Goal: Task Accomplishment & Management: Complete application form

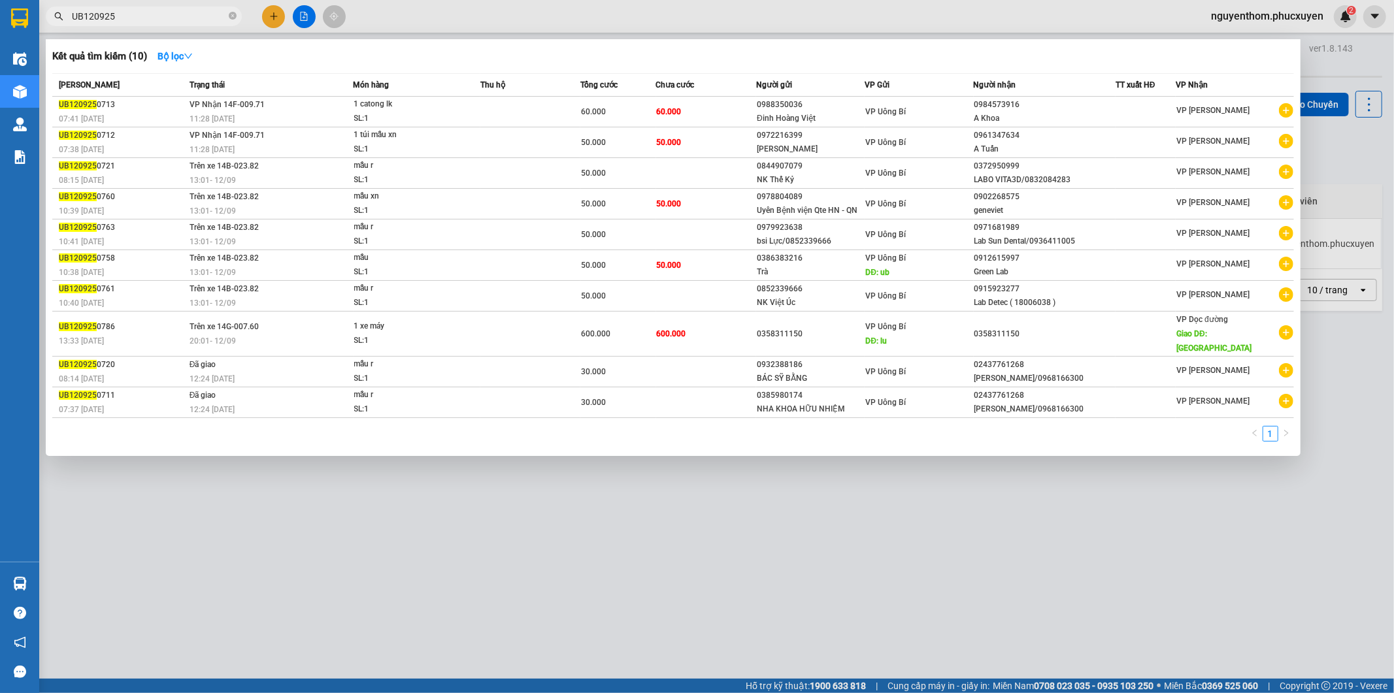
click at [1326, 61] on div at bounding box center [697, 346] width 1394 height 693
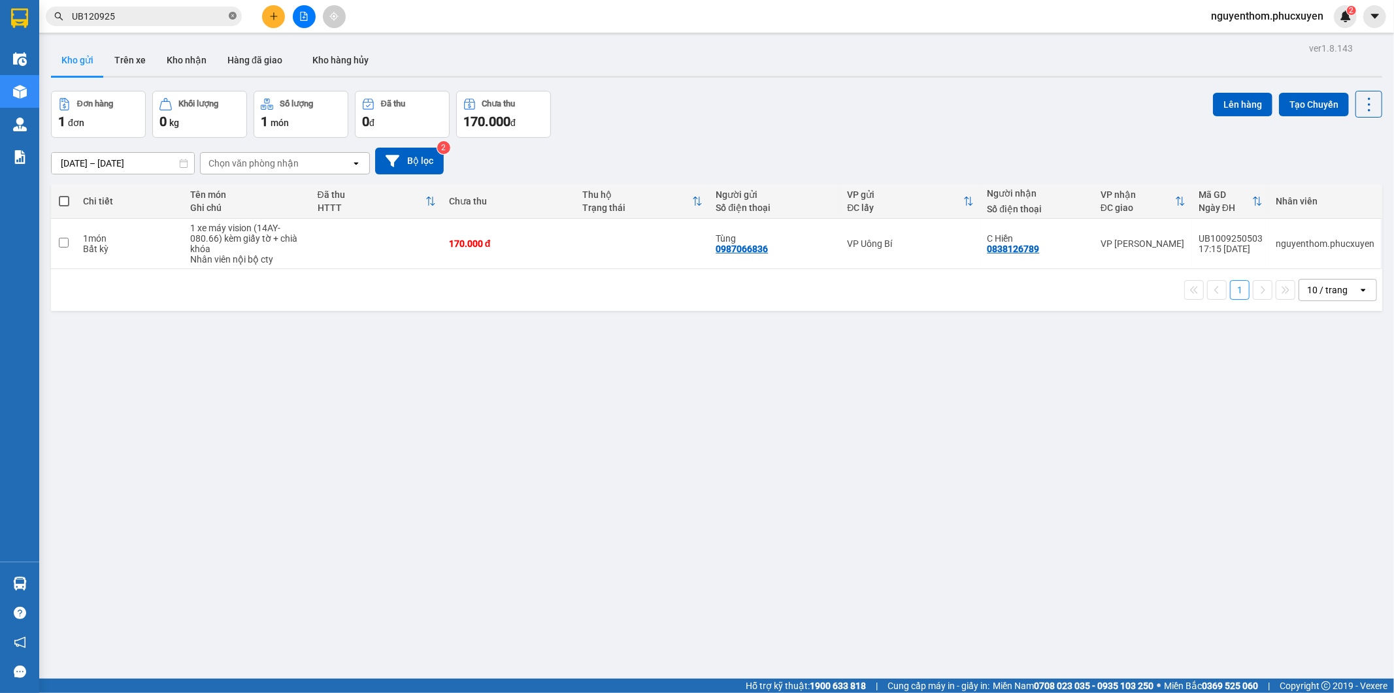
click at [233, 13] on icon "close-circle" at bounding box center [233, 16] width 8 height 8
click at [185, 60] on button "Kho nhận" at bounding box center [186, 59] width 61 height 31
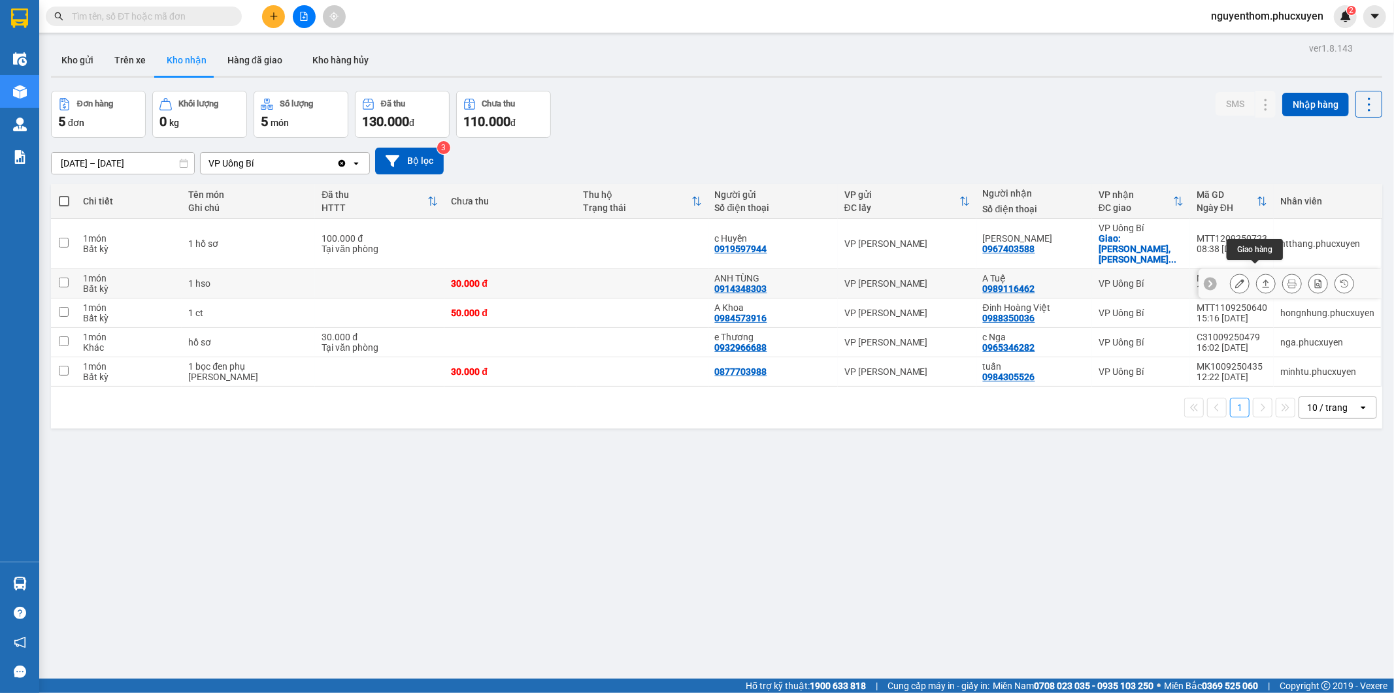
click at [1261, 279] on icon at bounding box center [1265, 283] width 9 height 9
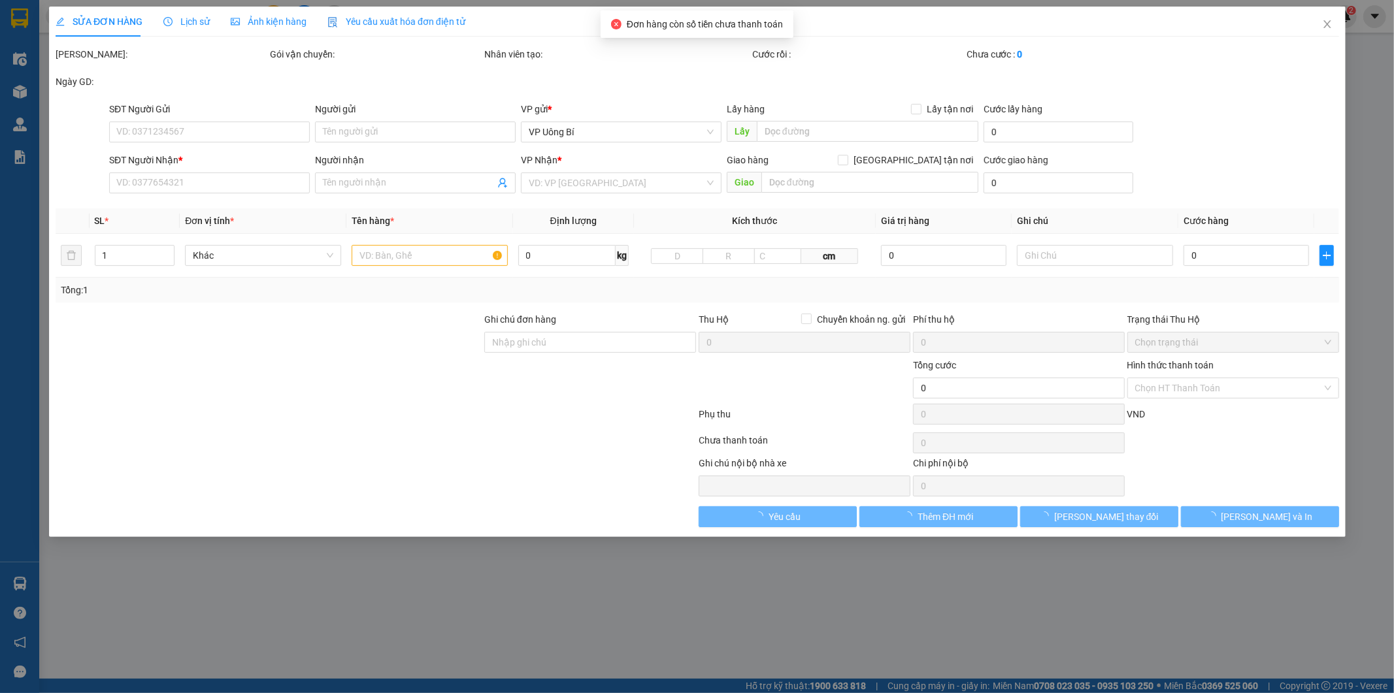
type input "0914348303"
type input "ANH TÙNG"
type input "0989116462"
type input "A Tuệ"
type input "30.000"
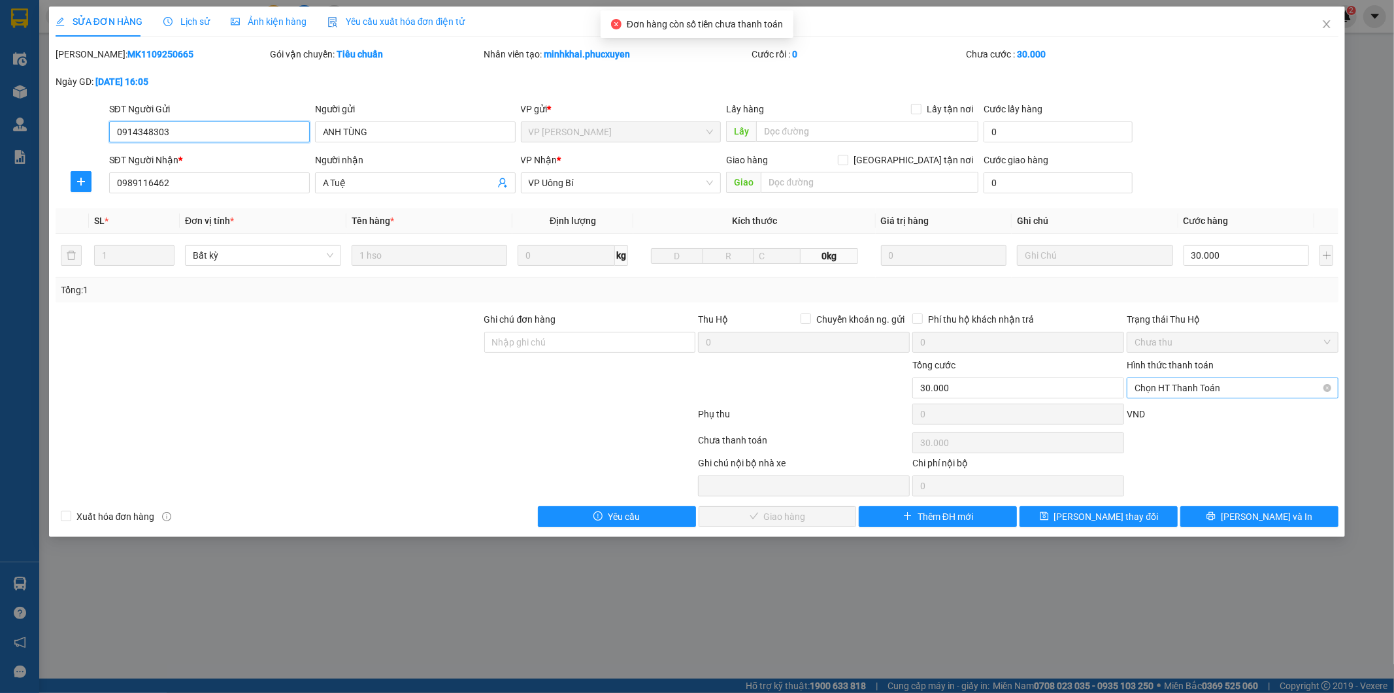
click at [1198, 387] on span "Chọn HT Thanh Toán" at bounding box center [1232, 388] width 196 height 20
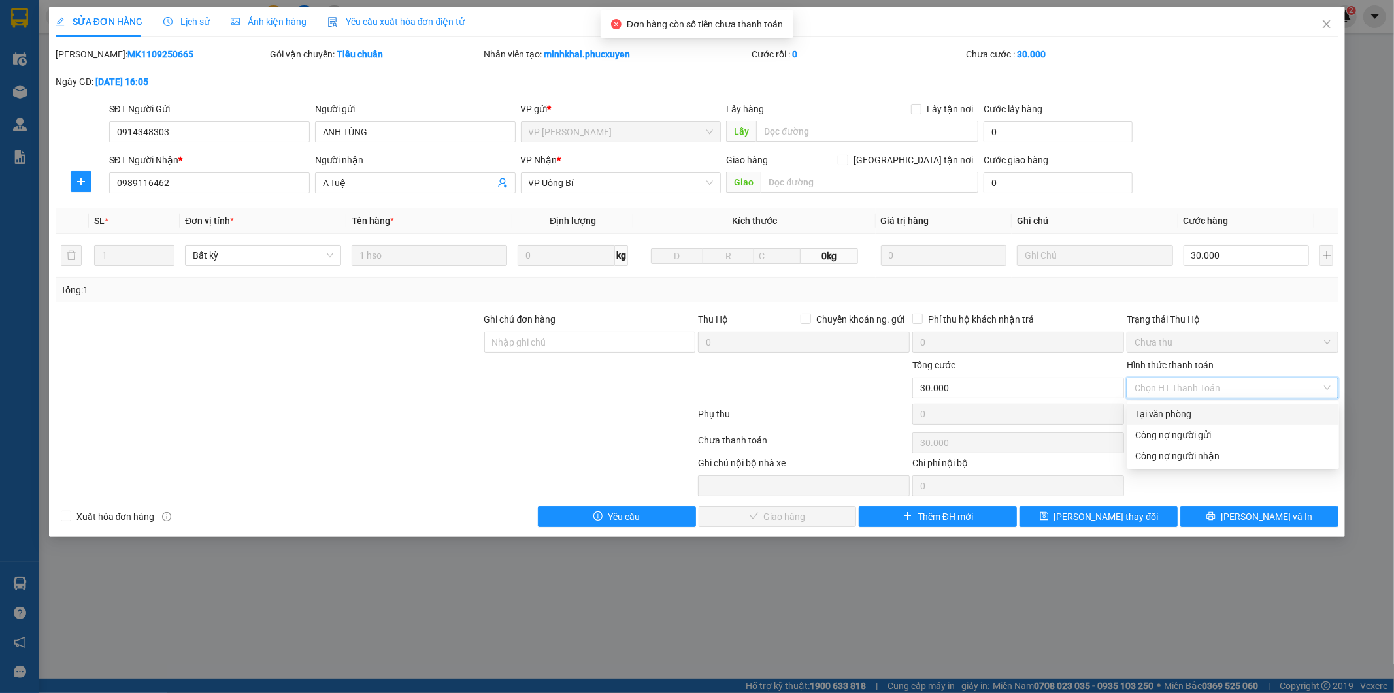
drag, startPoint x: 1183, startPoint y: 414, endPoint x: 1013, endPoint y: 491, distance: 186.6
click at [1183, 414] on div "Tại văn phòng" at bounding box center [1233, 414] width 196 height 14
type input "0"
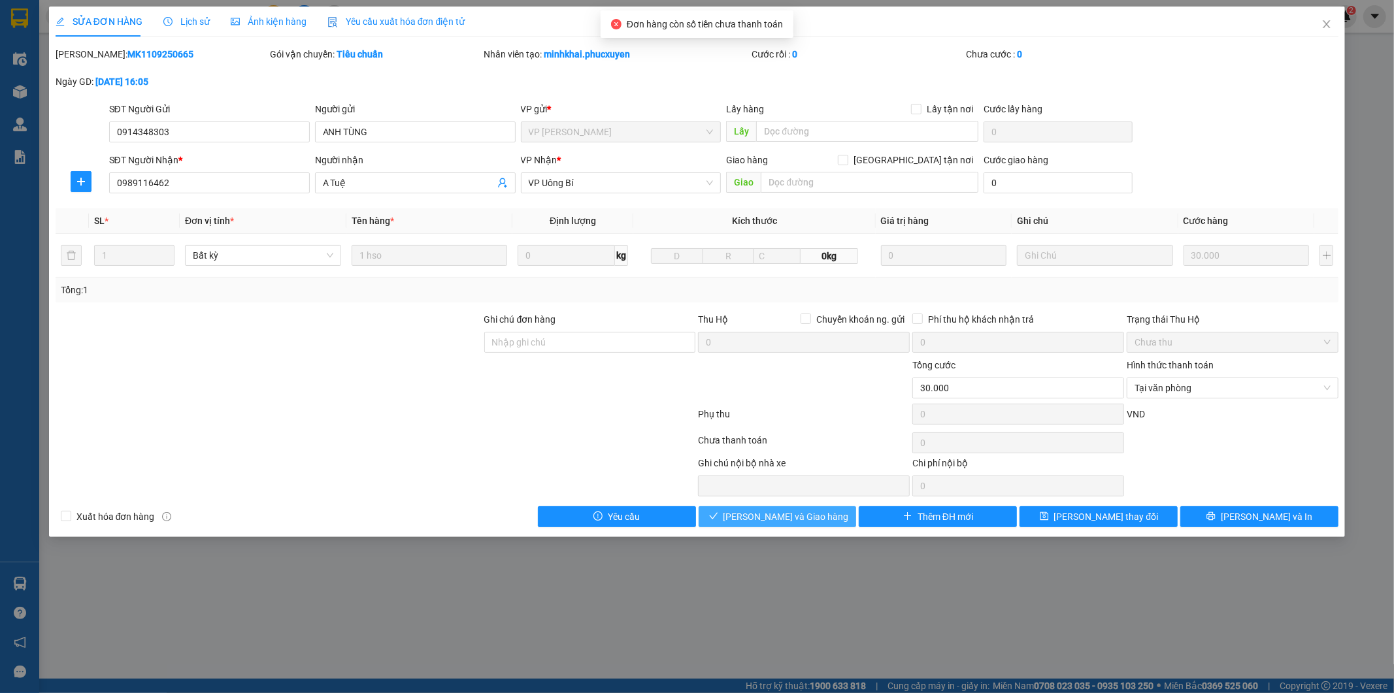
drag, startPoint x: 815, startPoint y: 516, endPoint x: 870, endPoint y: 536, distance: 58.5
click at [817, 516] on span "[PERSON_NAME] và Giao hàng" at bounding box center [785, 517] width 125 height 14
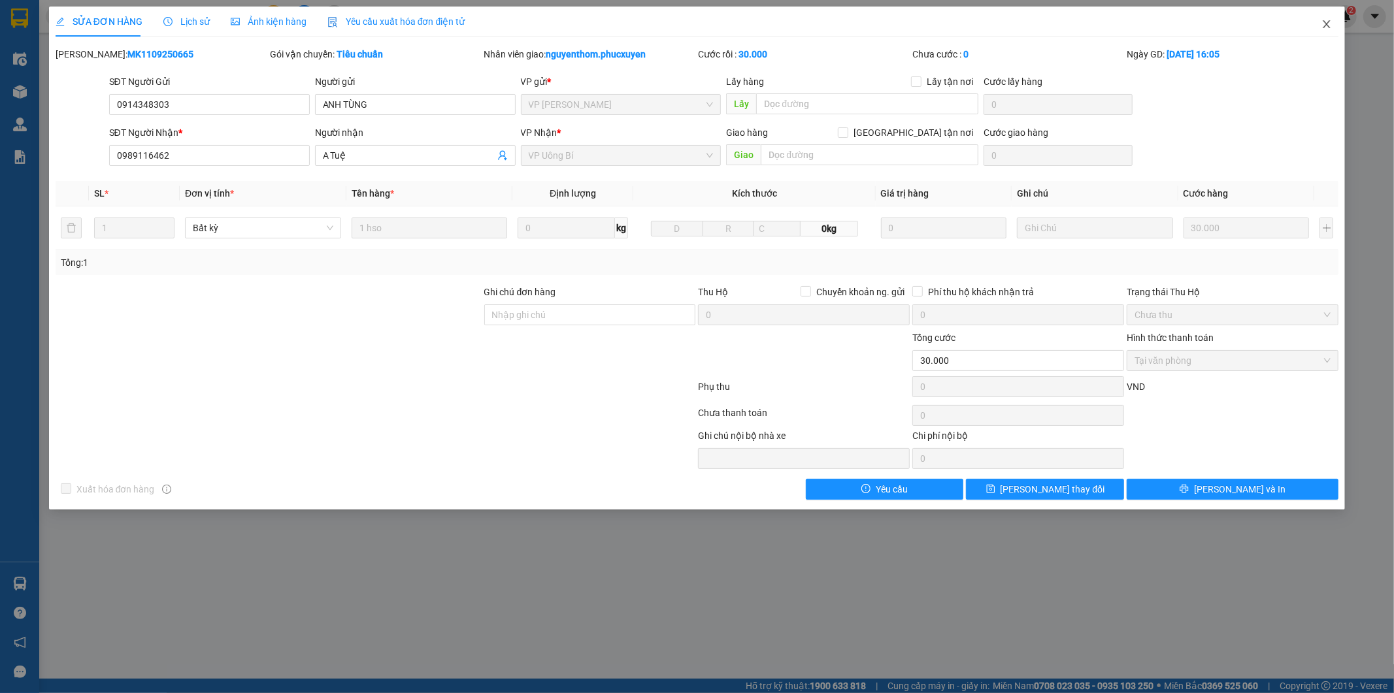
click at [1327, 24] on icon "close" at bounding box center [1326, 24] width 7 height 8
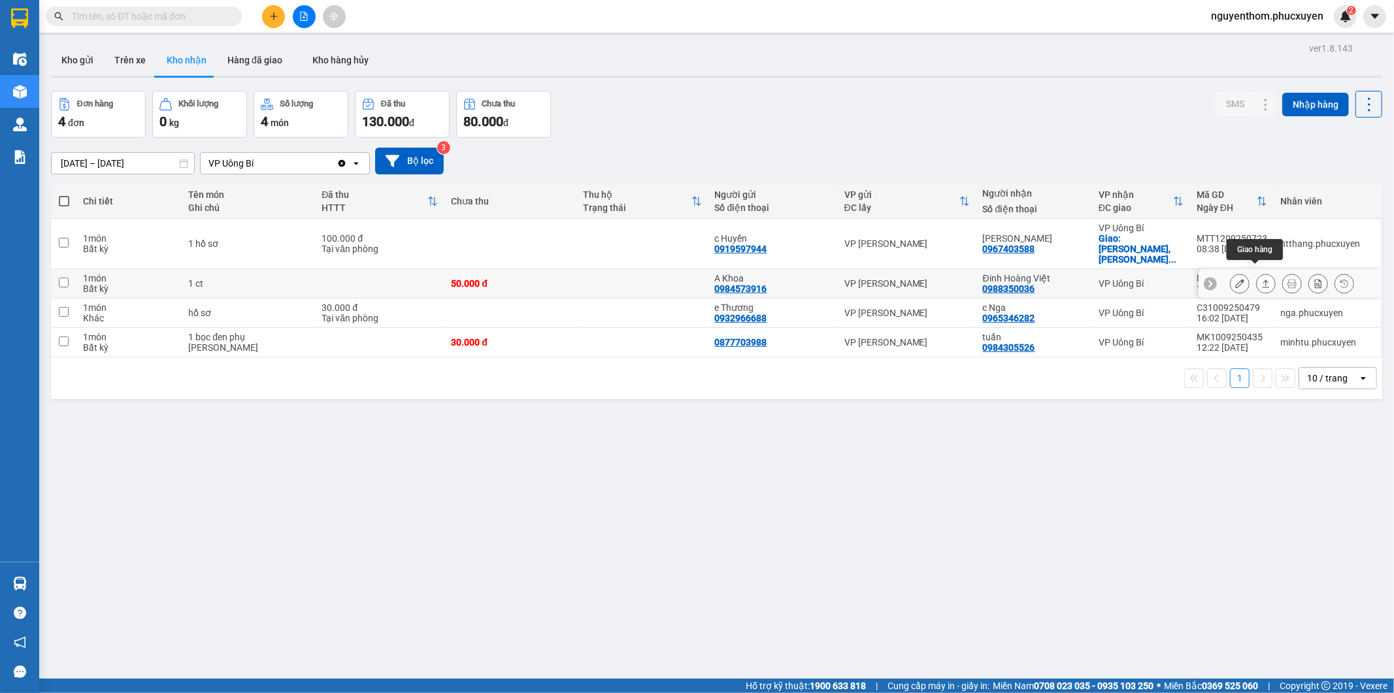
click at [1261, 279] on icon at bounding box center [1265, 283] width 9 height 9
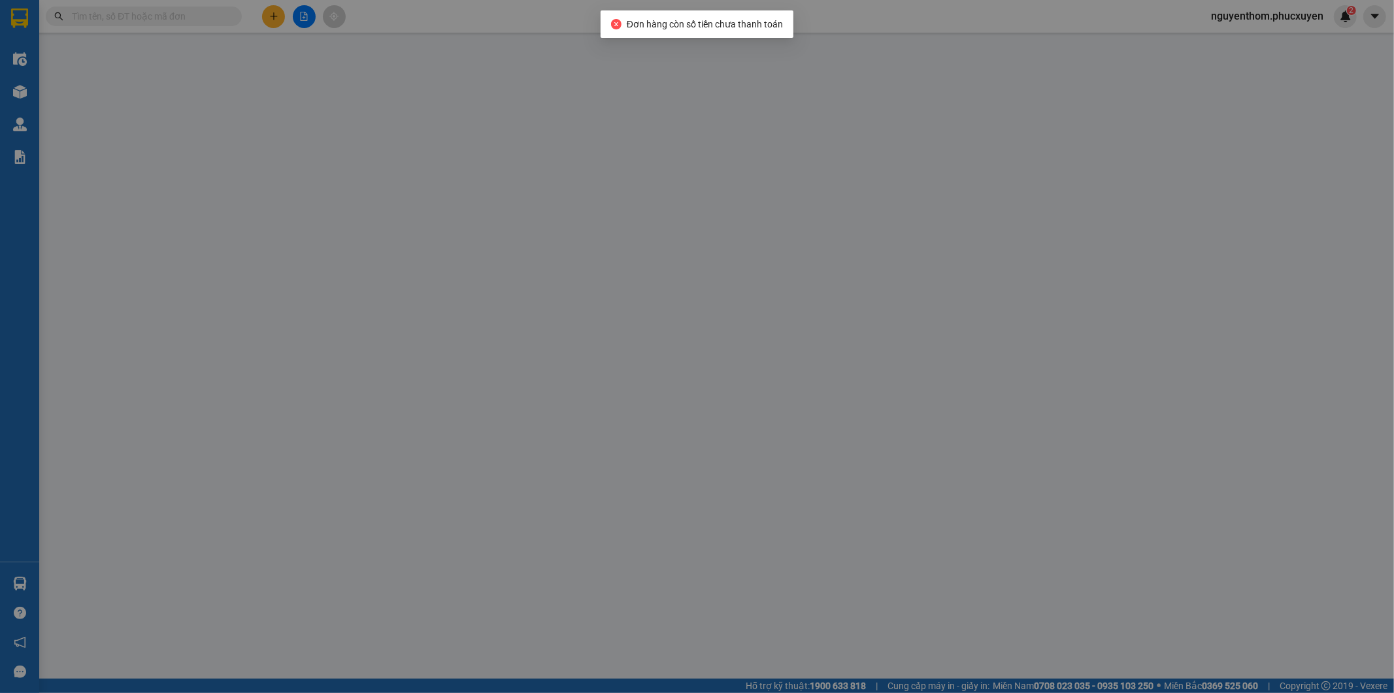
type input "0984573916"
type input "A Khoa"
type input "0988350036"
type input "Đinh Hoàng Việt"
type input "50.000"
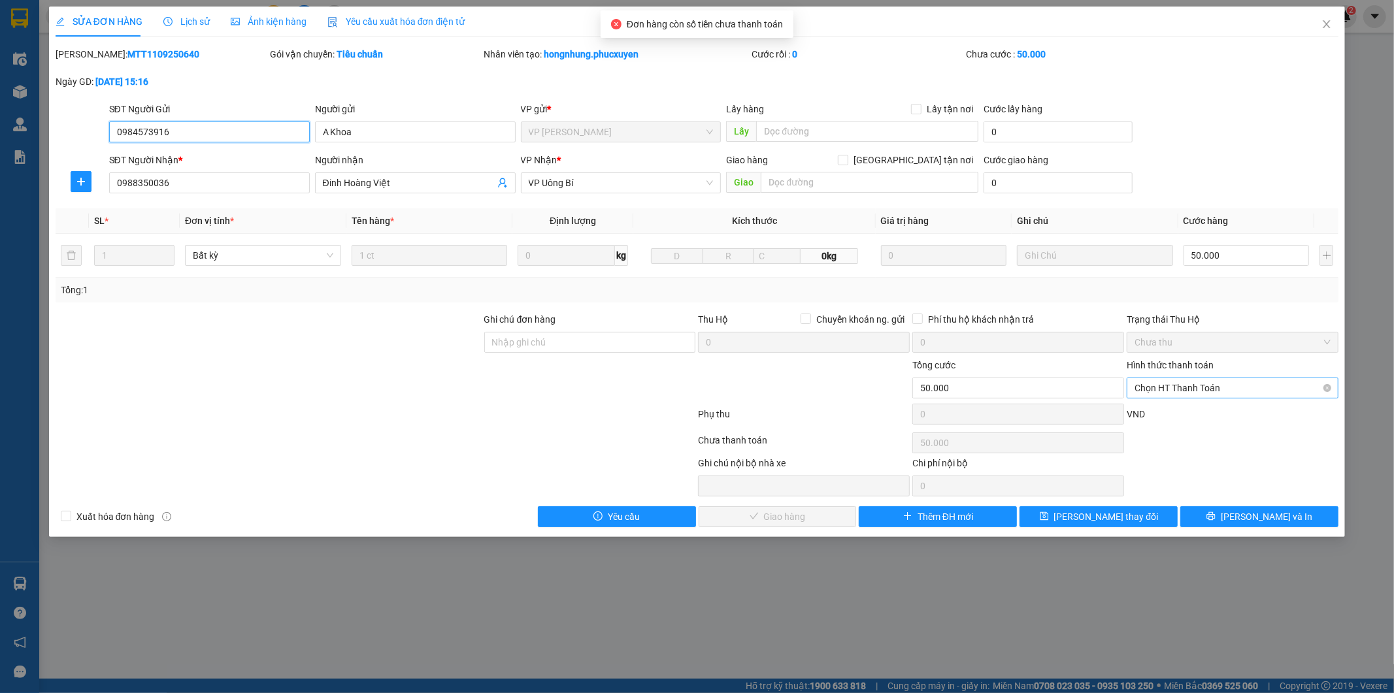
click at [1180, 387] on span "Chọn HT Thanh Toán" at bounding box center [1232, 388] width 196 height 20
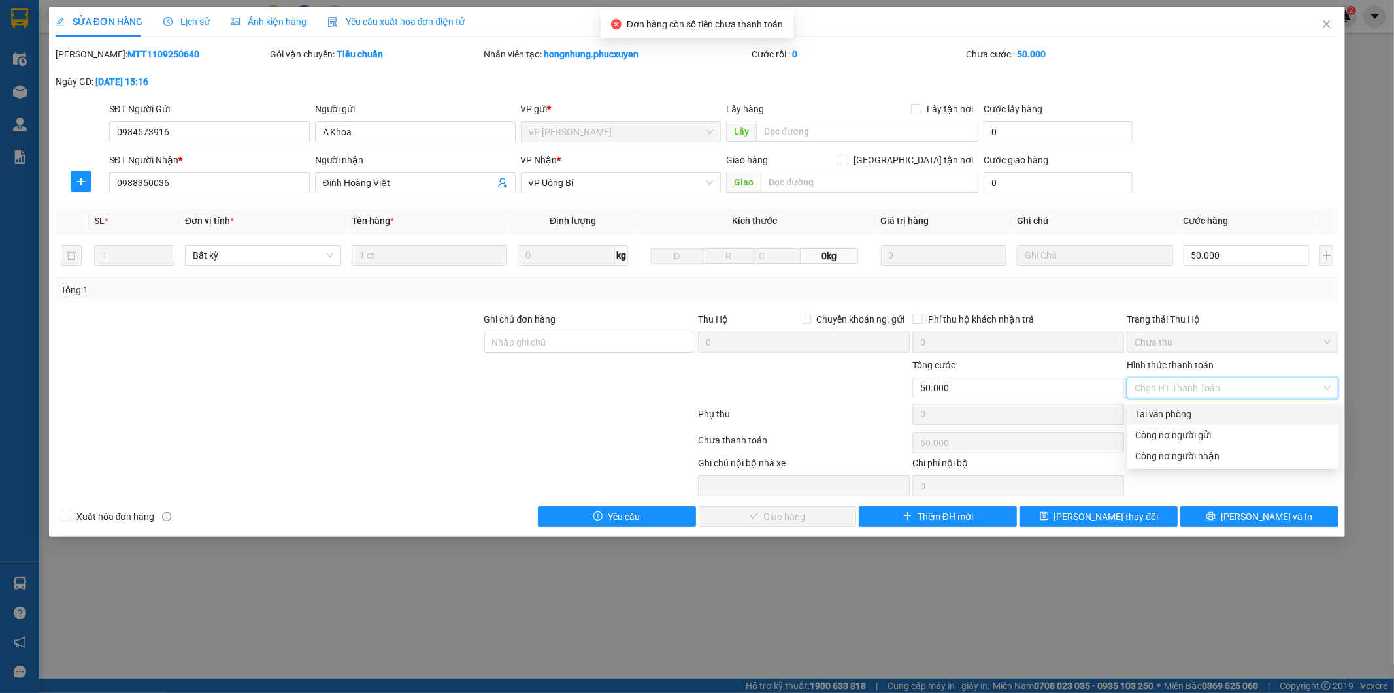
click at [1179, 414] on div "Tại văn phòng" at bounding box center [1233, 414] width 196 height 14
type input "0"
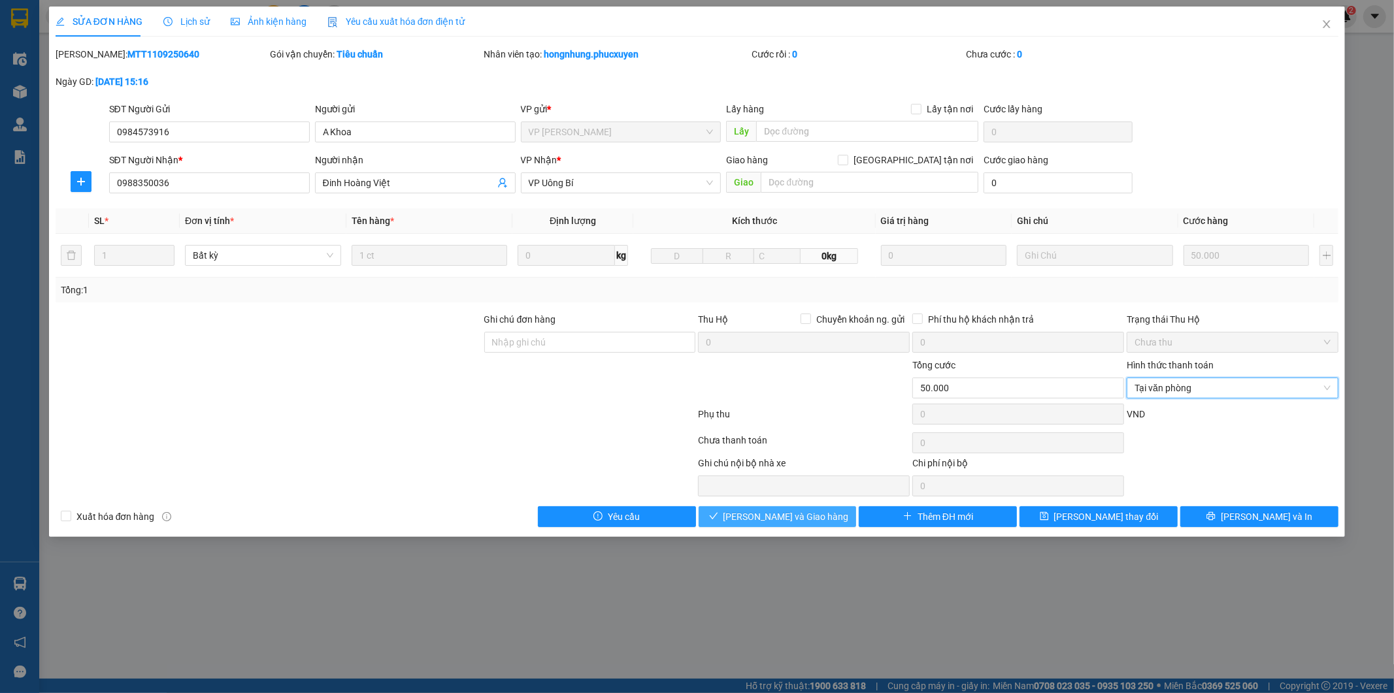
click at [791, 519] on span "[PERSON_NAME] và Giao hàng" at bounding box center [785, 517] width 125 height 14
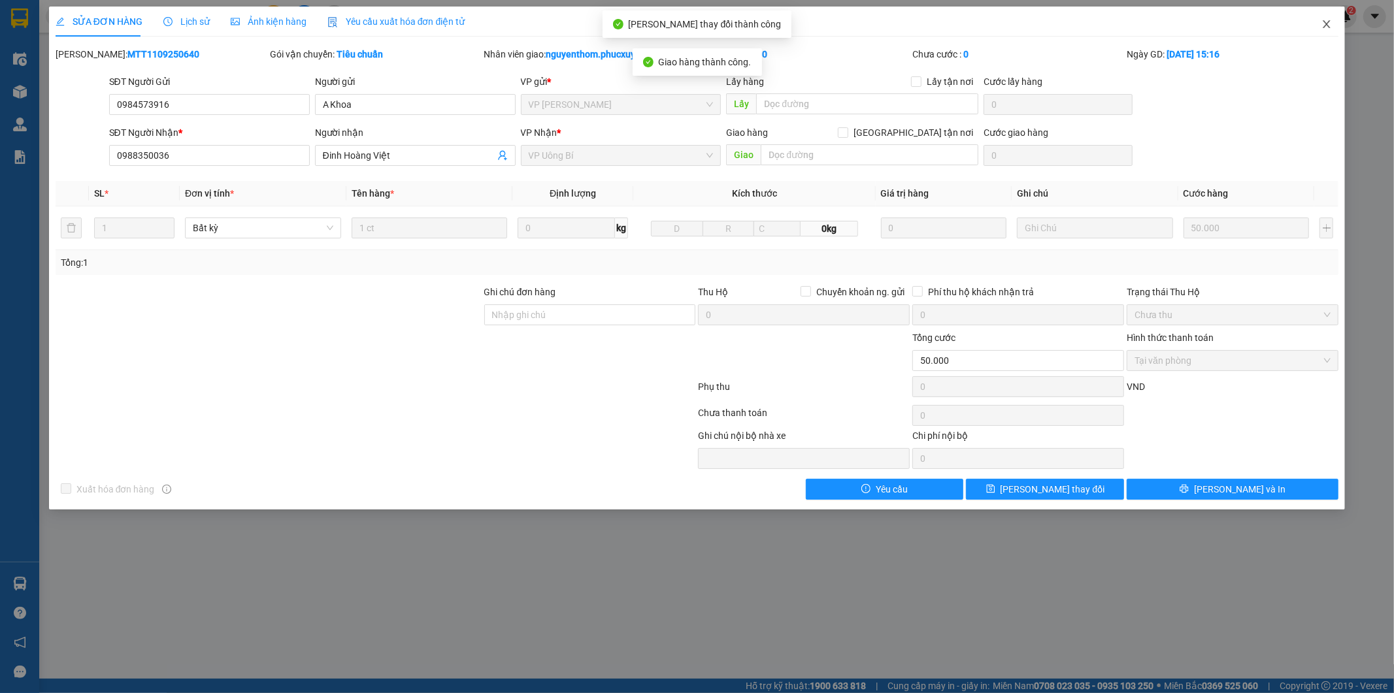
click at [1322, 20] on icon "close" at bounding box center [1326, 24] width 10 height 10
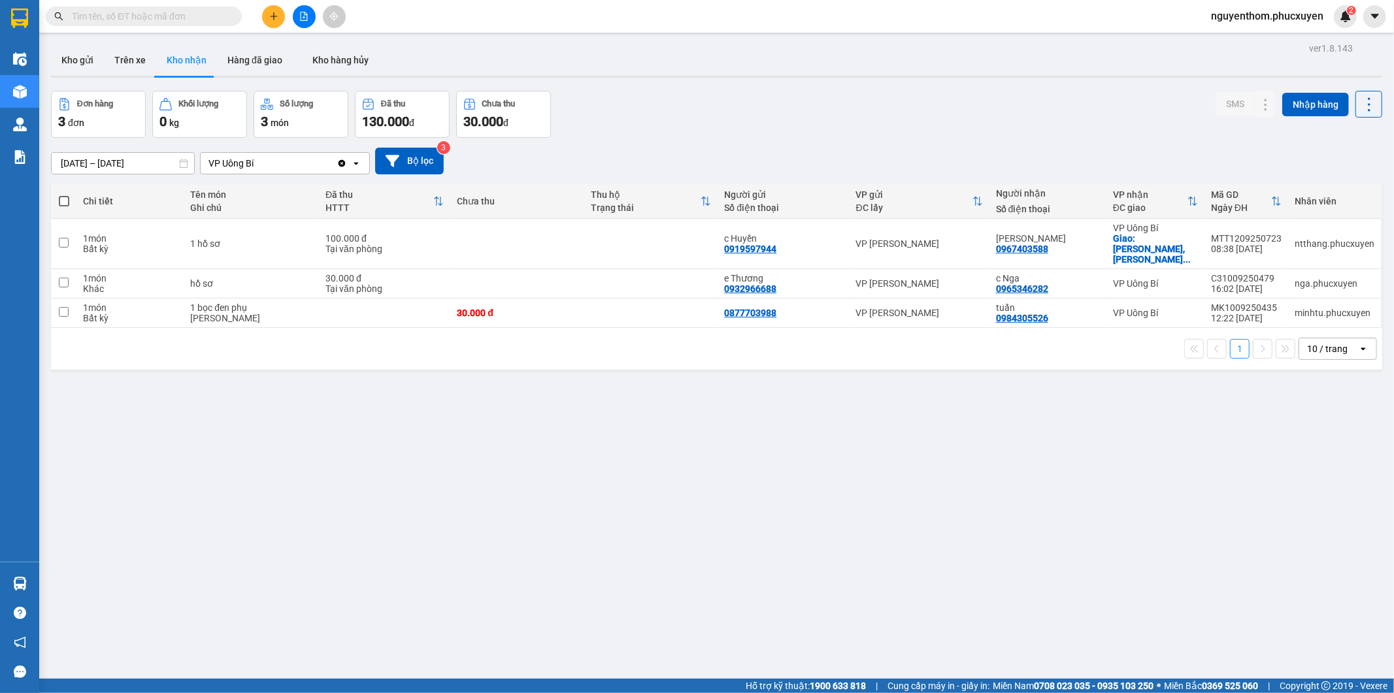
click at [1162, 397] on div "ver 1.8.143 Kho gửi Trên xe Kho nhận Hàng đã giao Kho hàng hủy Đơn hàng 3 đơn K…" at bounding box center [716, 385] width 1341 height 693
click at [527, 186] on th "Chưa thu" at bounding box center [517, 201] width 134 height 35
click at [74, 63] on button "Kho gửi" at bounding box center [77, 59] width 53 height 31
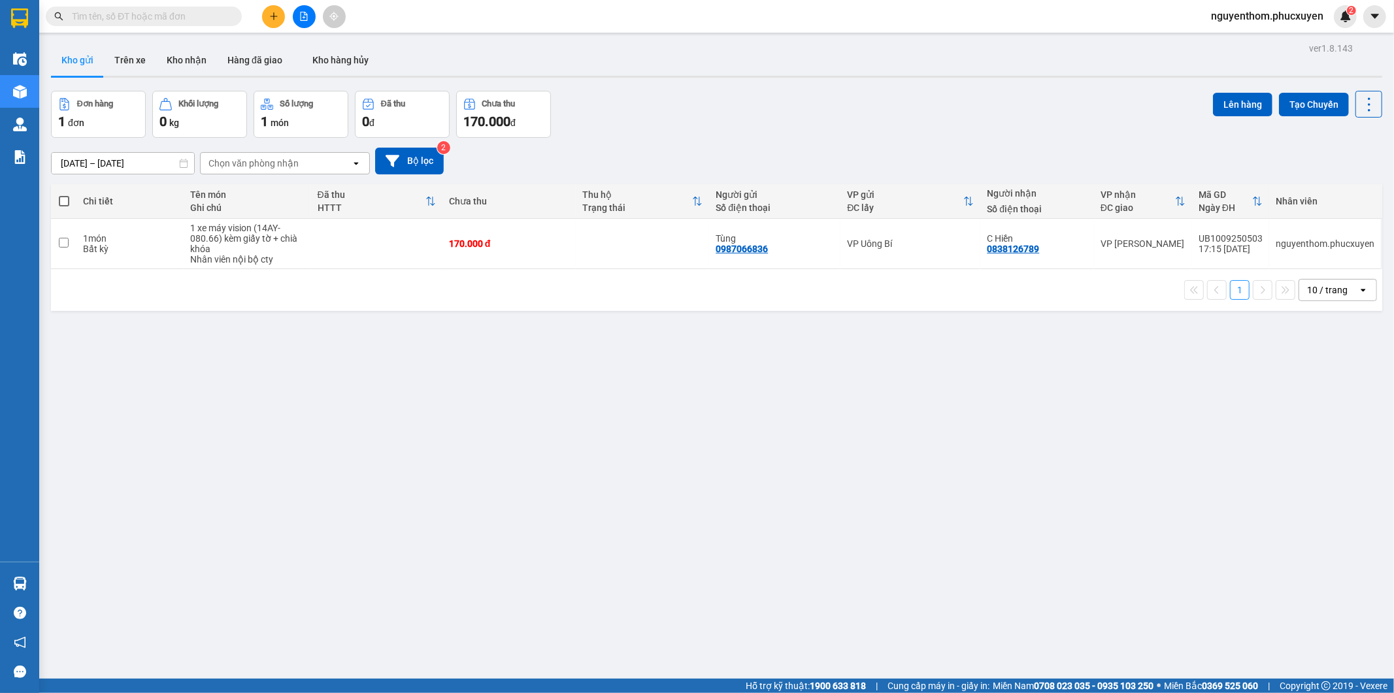
click at [1050, 532] on div "ver 1.8.143 Kho gửi Trên xe Kho nhận Hàng đã giao Kho hàng hủy Đơn hàng 1 đơn K…" at bounding box center [716, 385] width 1341 height 693
click at [1049, 531] on div "ver 1.8.143 Kho gửi Trên xe Kho nhận Hàng đã giao Kho hàng hủy Đơn hàng 1 đơn K…" at bounding box center [716, 385] width 1341 height 693
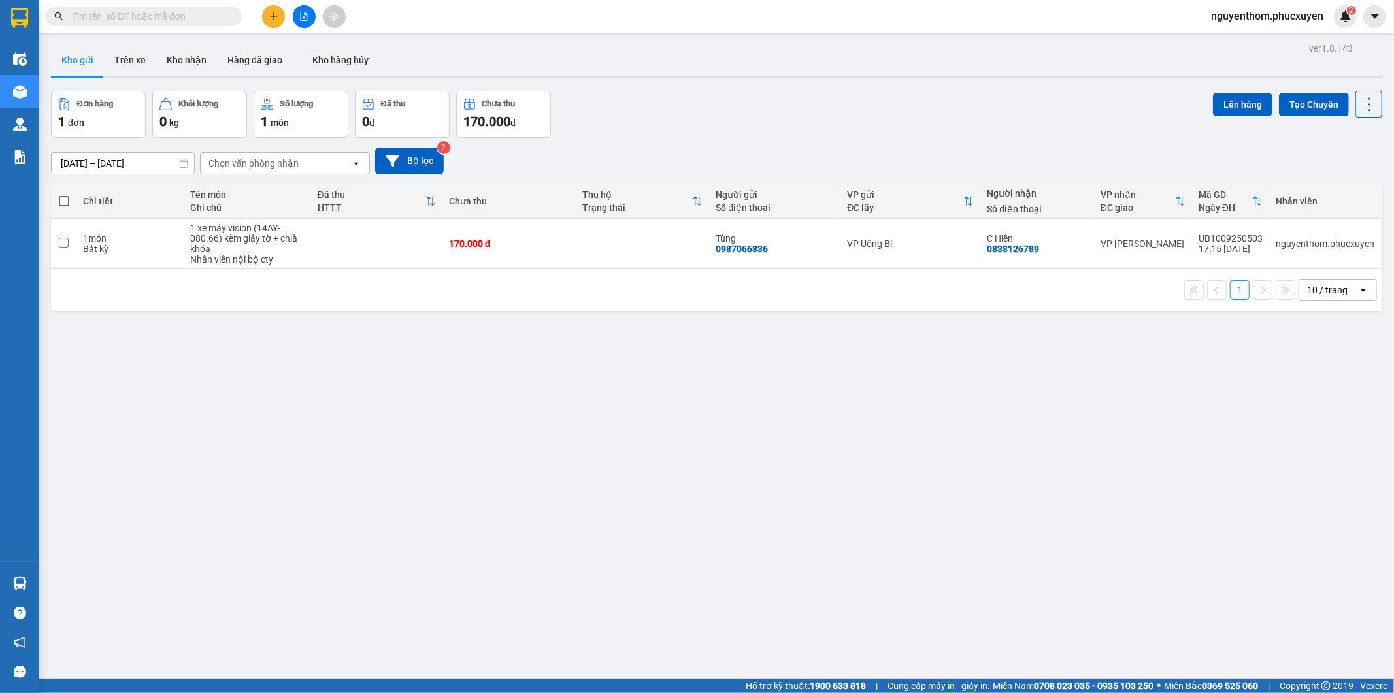
click at [465, 439] on div "ver 1.8.143 Kho gửi Trên xe Kho nhận Hàng đã giao Kho hàng hủy Đơn hàng 1 đơn K…" at bounding box center [716, 385] width 1341 height 693
drag, startPoint x: 465, startPoint y: 439, endPoint x: 458, endPoint y: 438, distance: 7.2
click at [460, 439] on div "ver 1.8.143 Kho gửi Trên xe Kho nhận Hàng đã giao Kho hàng hủy Đơn hàng 1 đơn K…" at bounding box center [716, 385] width 1341 height 693
click at [468, 420] on div "ver 1.8.143 Kho gửi Trên xe Kho nhận Hàng đã giao Kho hàng hủy Đơn hàng 1 đơn K…" at bounding box center [716, 385] width 1341 height 693
click at [559, 500] on div "ver 1.8.143 Kho gửi Trên xe Kho nhận Hàng đã giao Kho hàng hủy Đơn hàng 1 đơn K…" at bounding box center [716, 385] width 1341 height 693
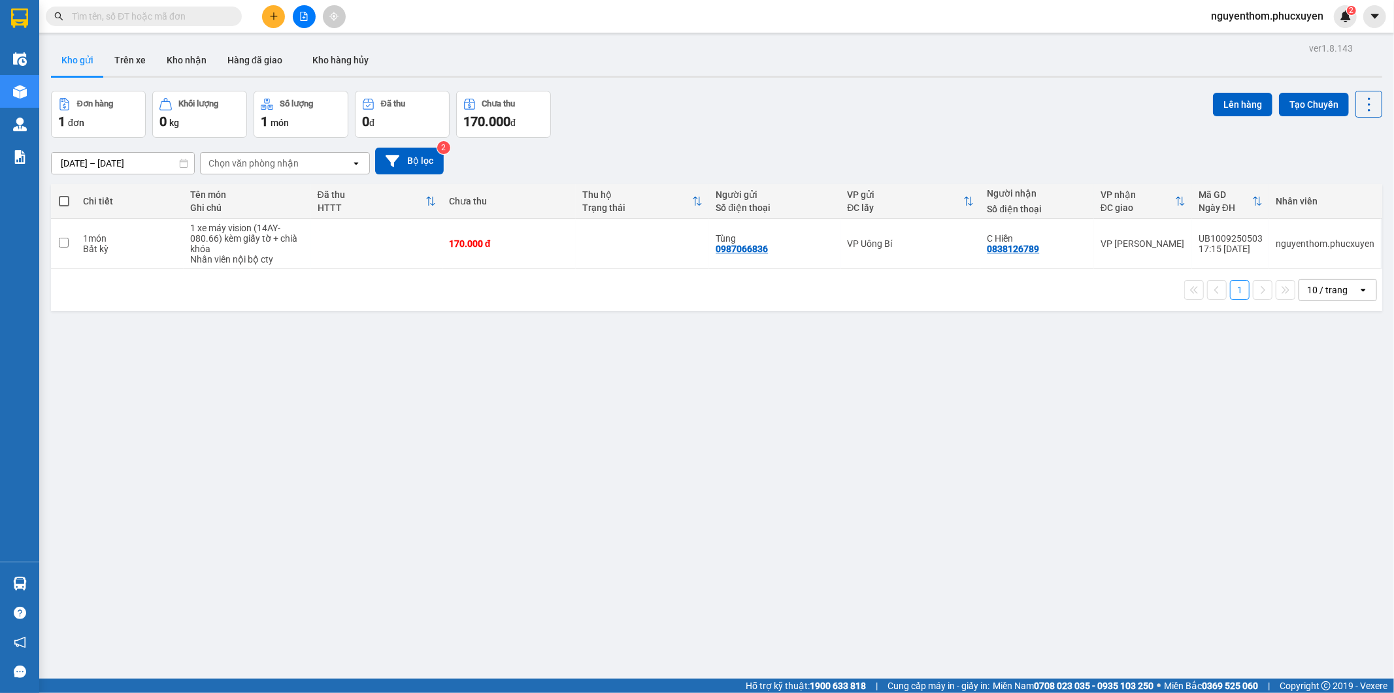
drag, startPoint x: 680, startPoint y: 139, endPoint x: 687, endPoint y: 134, distance: 8.5
click at [681, 133] on div "ver 1.8.143 Kho gửi Trên xe Kho nhận Hàng đã giao Kho hàng hủy Đơn hàng 1 đơn K…" at bounding box center [716, 385] width 1341 height 693
click at [180, 56] on button "Kho nhận" at bounding box center [186, 59] width 61 height 31
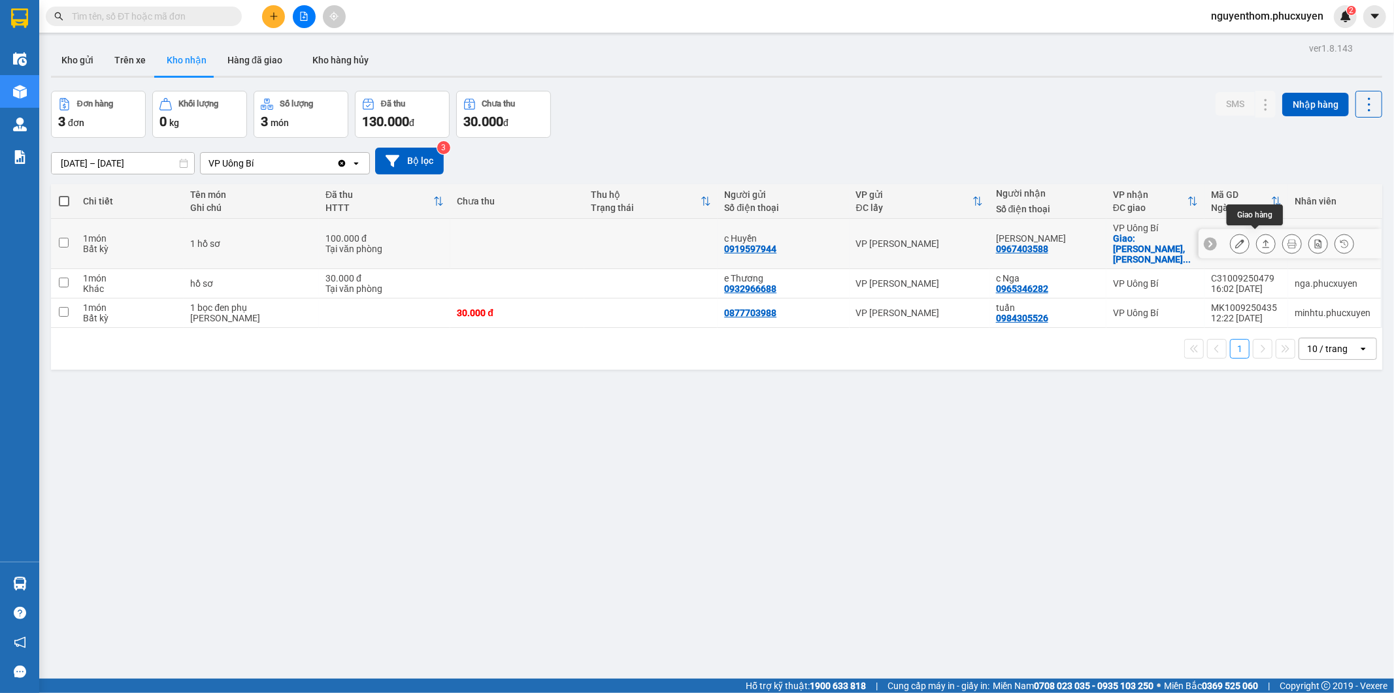
click at [1261, 239] on icon at bounding box center [1265, 243] width 9 height 9
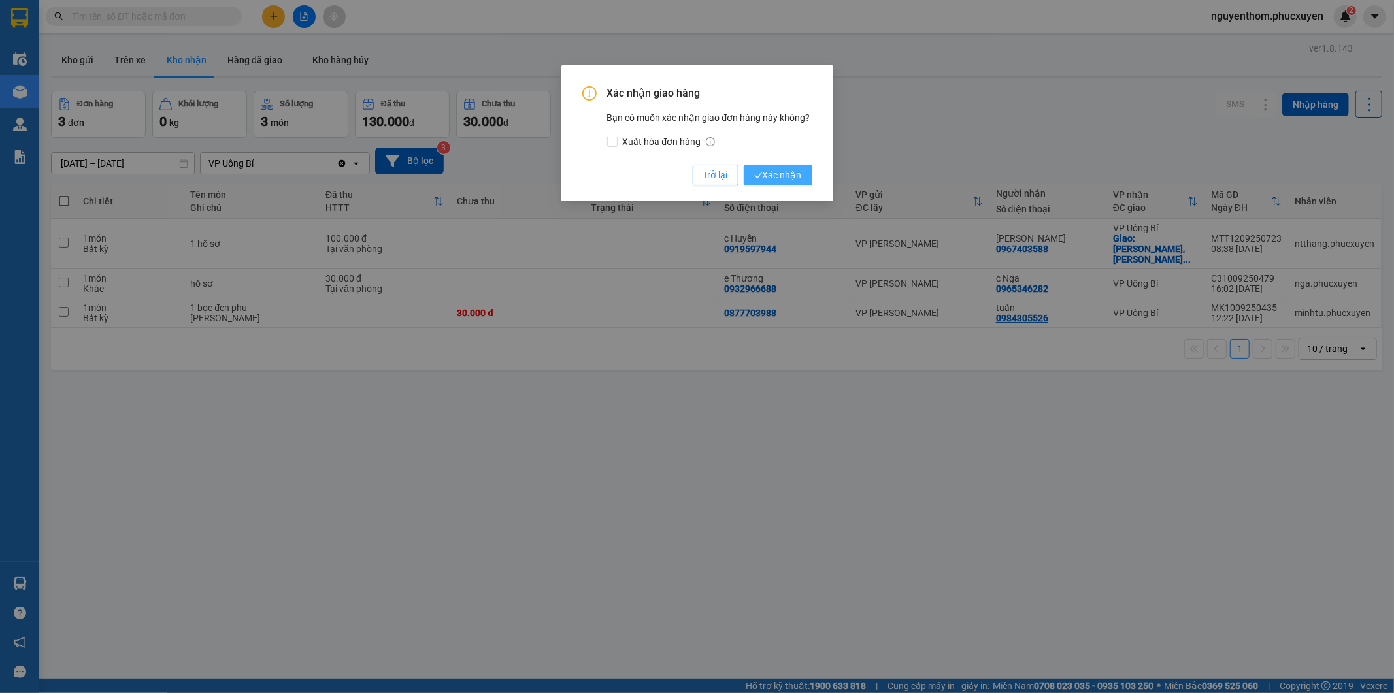
click at [787, 172] on span "Xác nhận" at bounding box center [778, 175] width 48 height 14
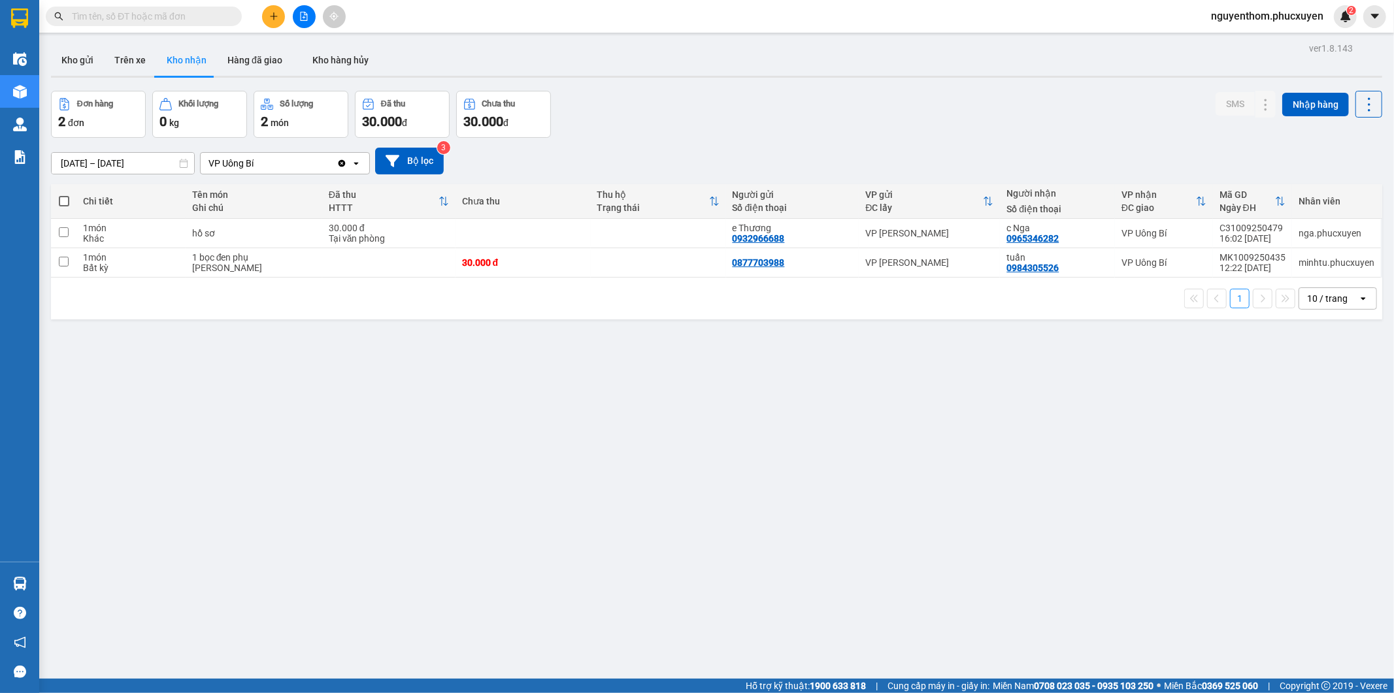
click at [331, 378] on div "ver 1.8.143 Kho gửi Trên xe Kho nhận Hàng đã giao Kho hàng hủy Đơn hàng 2 đơn K…" at bounding box center [716, 385] width 1341 height 693
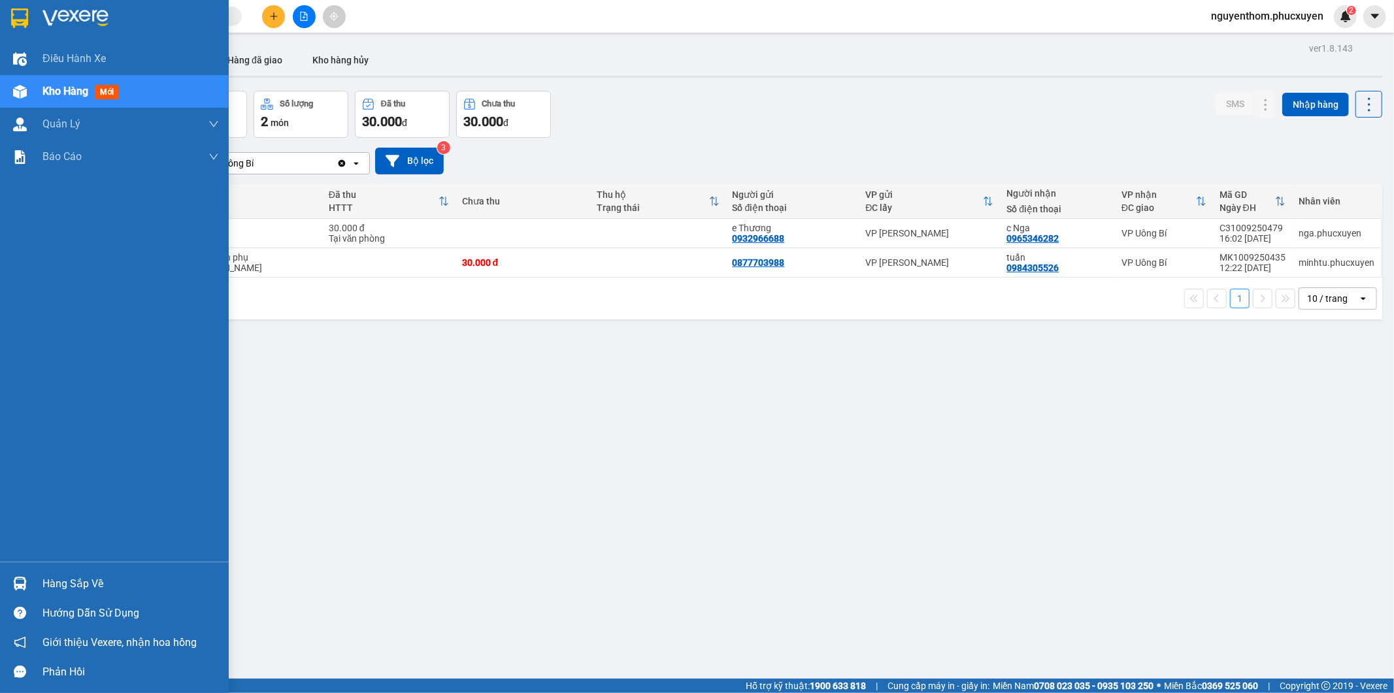
click at [20, 578] on img at bounding box center [20, 584] width 14 height 14
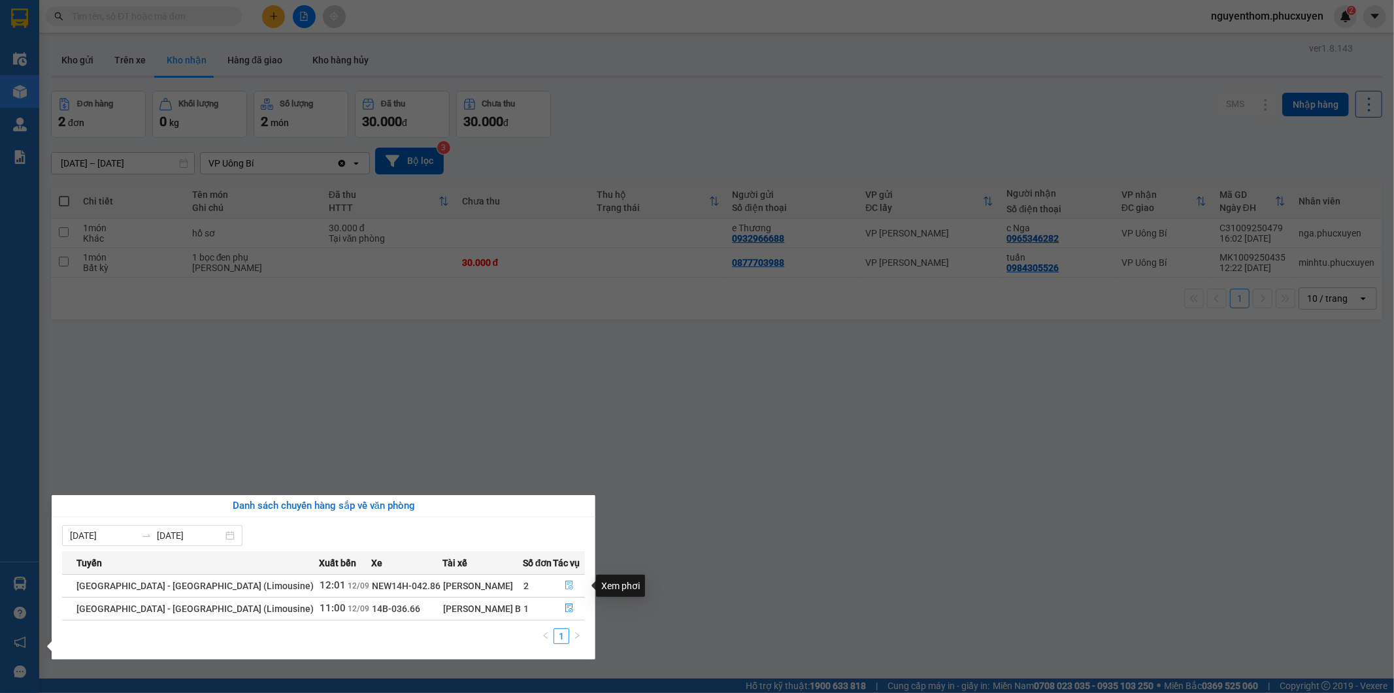
click at [565, 585] on icon "file-done" at bounding box center [569, 585] width 9 height 9
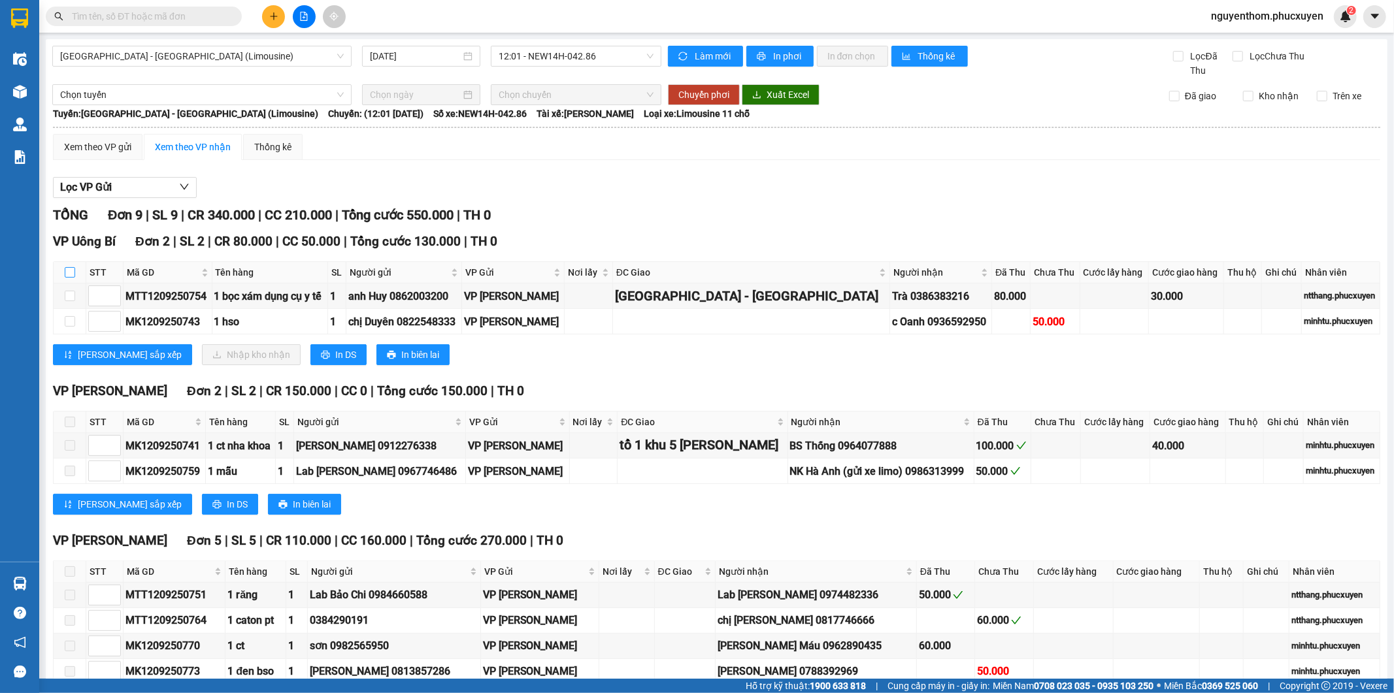
drag, startPoint x: 68, startPoint y: 270, endPoint x: 153, endPoint y: 340, distance: 110.0
click at [69, 270] on input "checkbox" at bounding box center [70, 272] width 10 height 10
checkbox input "true"
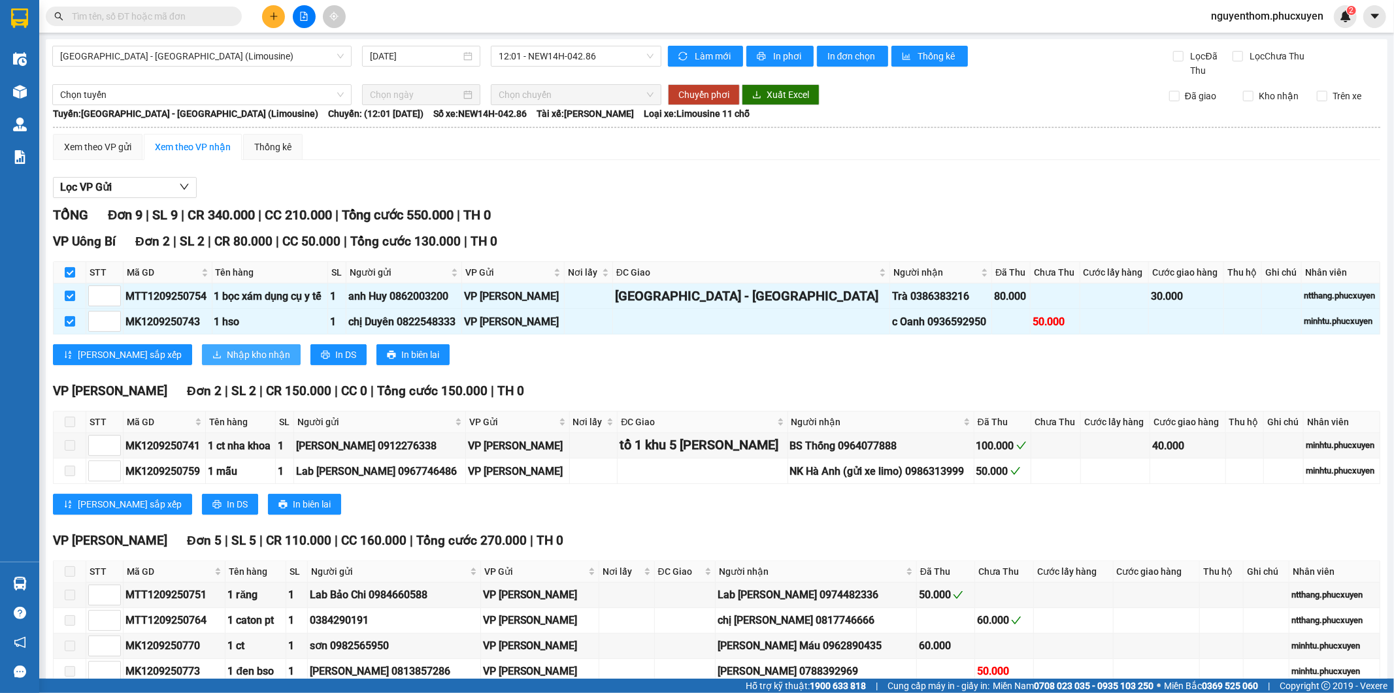
click at [227, 352] on span "Nhập kho nhận" at bounding box center [258, 355] width 63 height 14
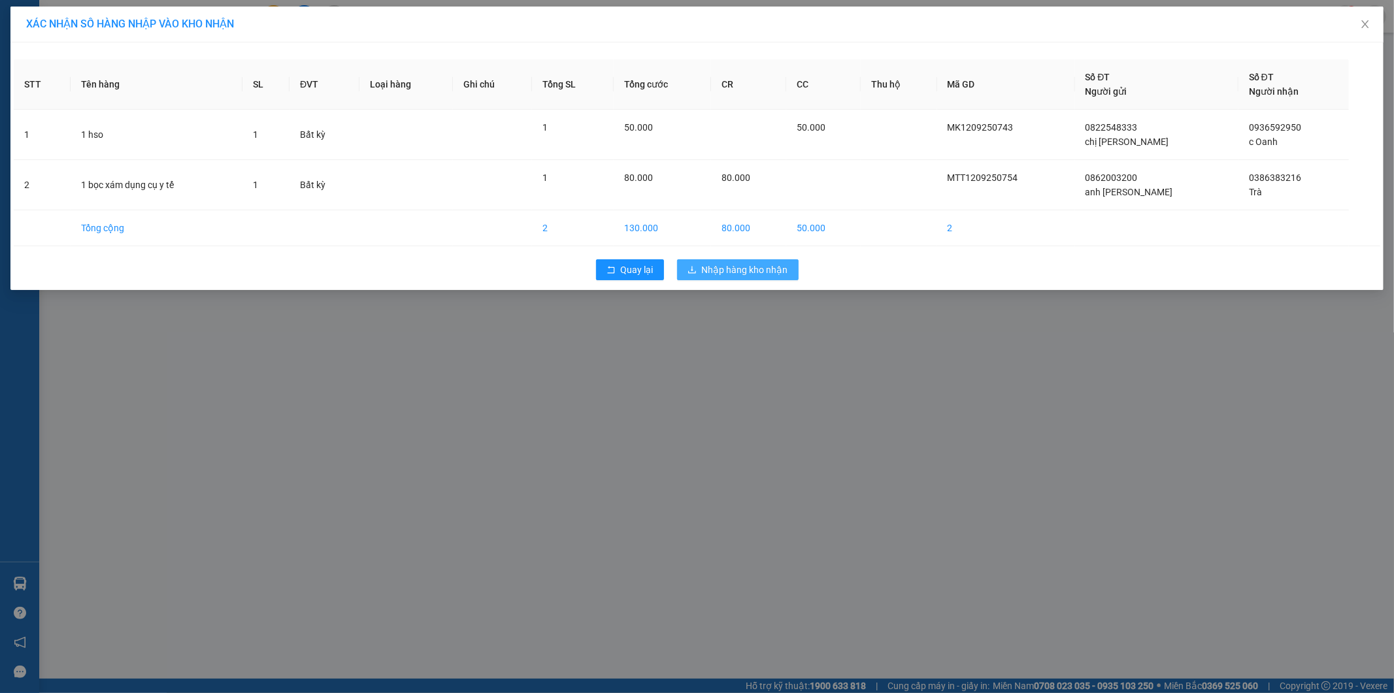
click at [772, 268] on span "Nhập hàng kho nhận" at bounding box center [745, 270] width 86 height 14
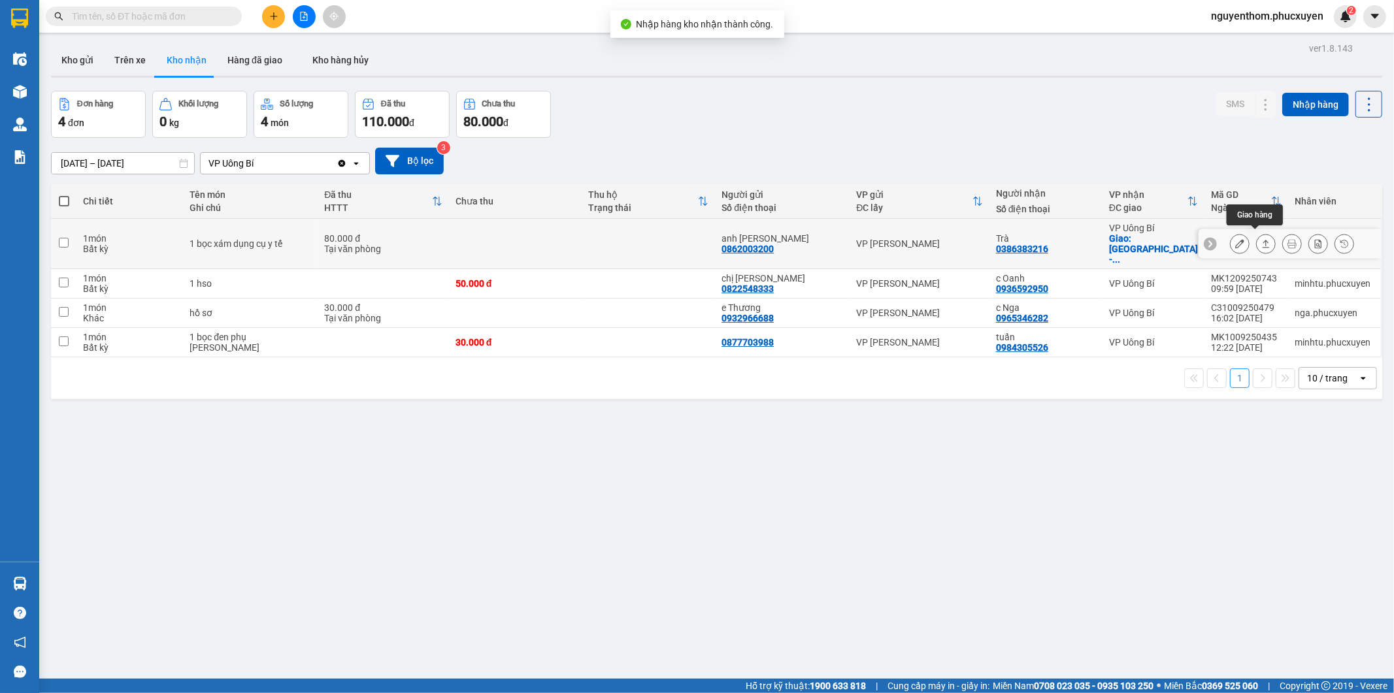
click at [1261, 239] on icon at bounding box center [1265, 243] width 9 height 9
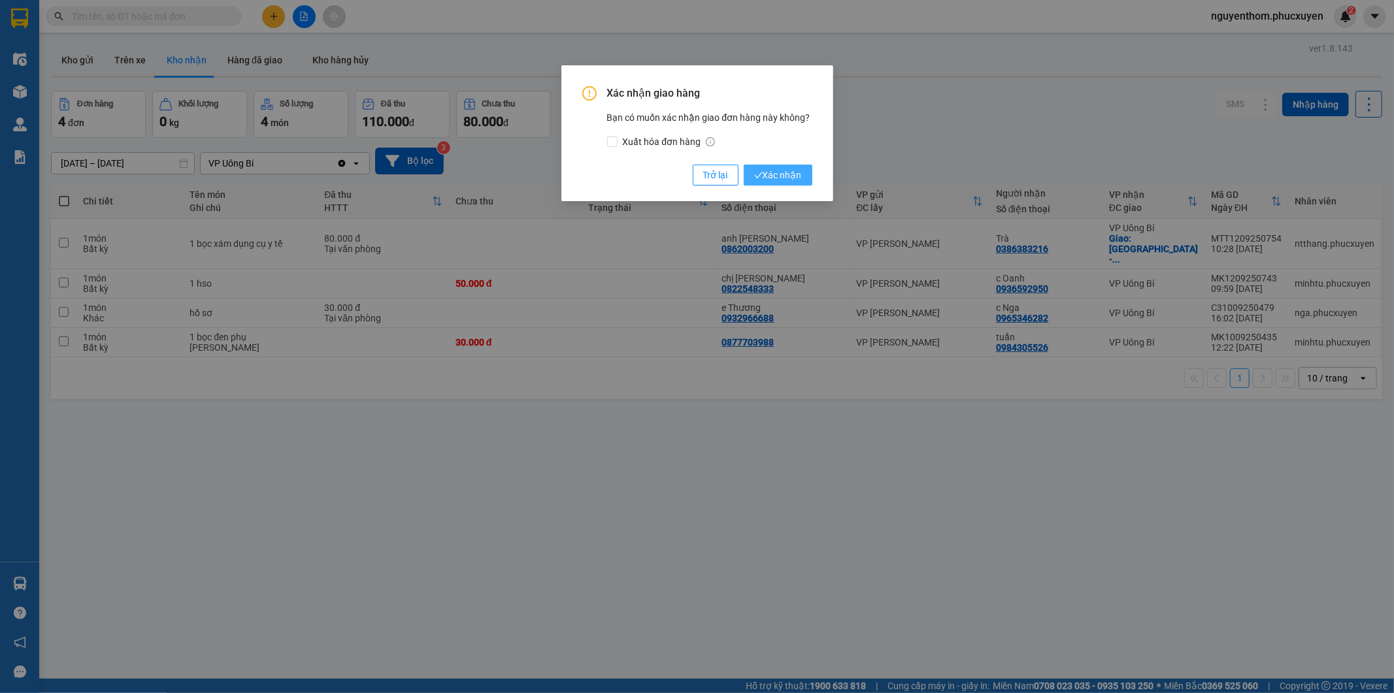
click at [776, 177] on span "Xác nhận" at bounding box center [778, 175] width 48 height 14
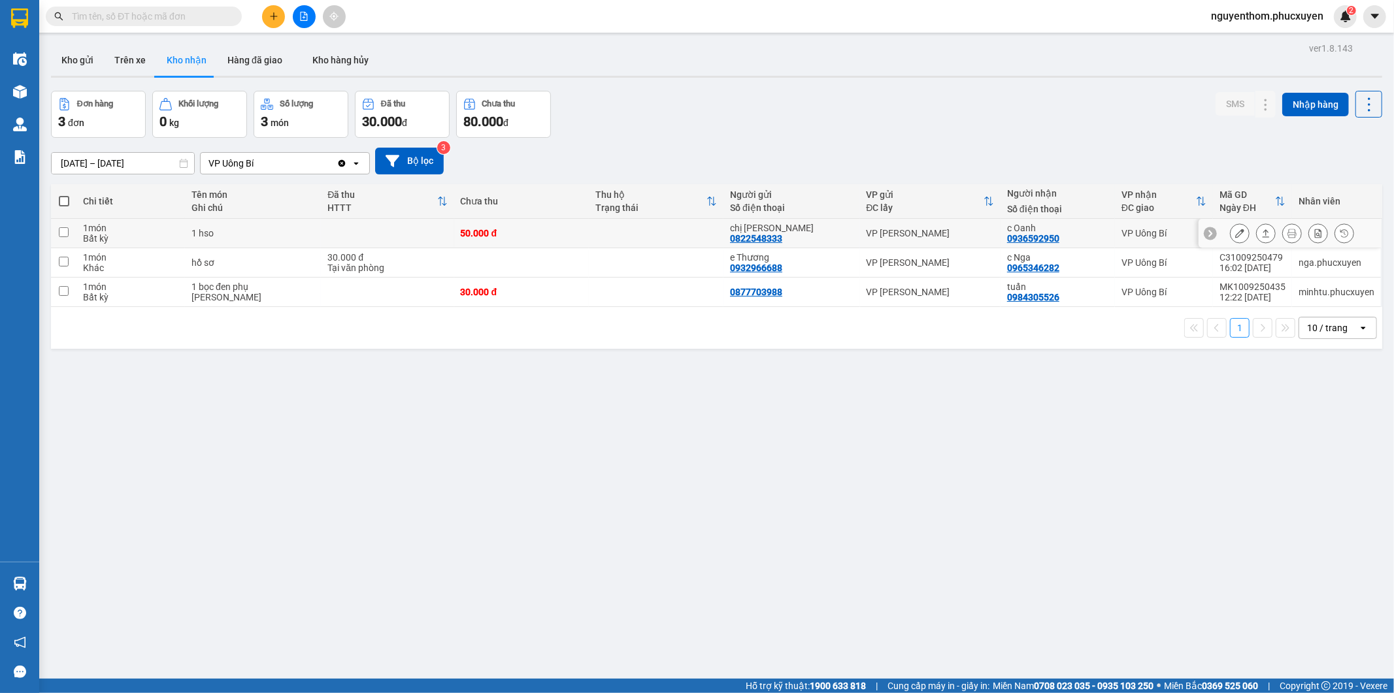
click at [1262, 230] on icon at bounding box center [1265, 233] width 7 height 8
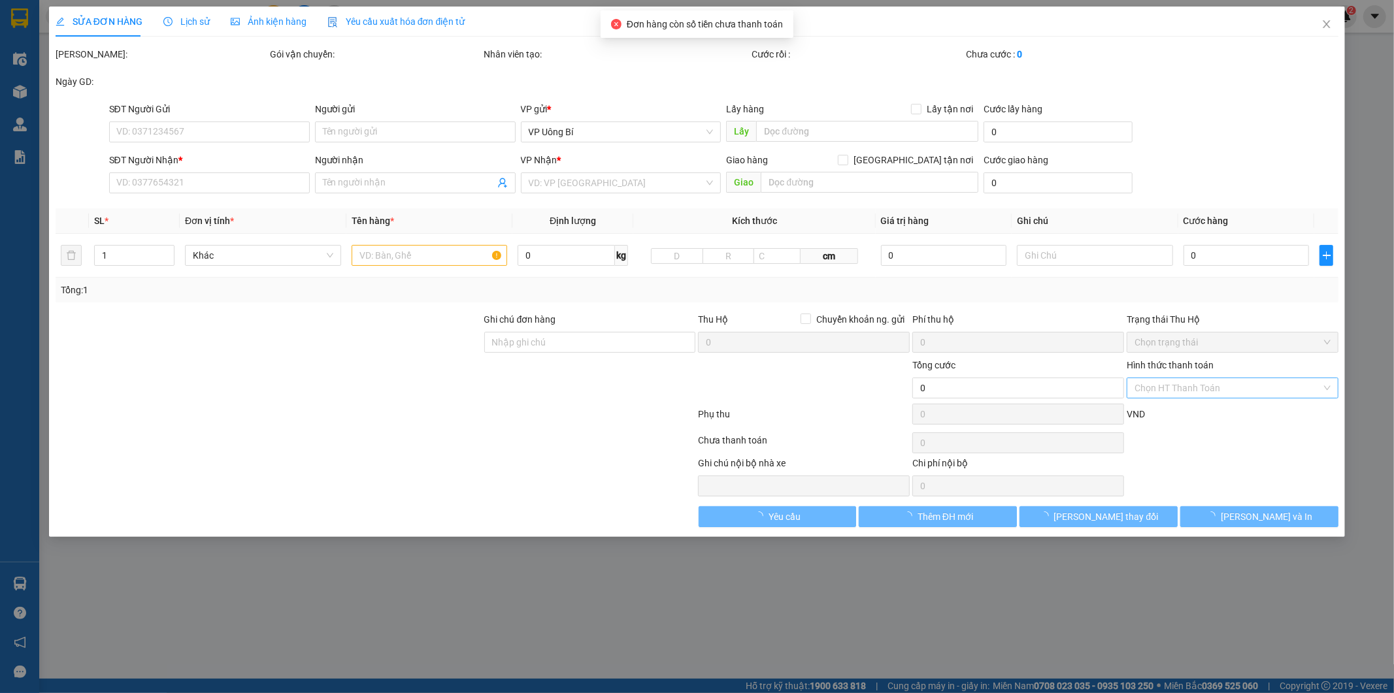
type input "0822548333"
type input "chị [PERSON_NAME]"
type input "0936592950"
type input "c Oanh"
type input "50.000"
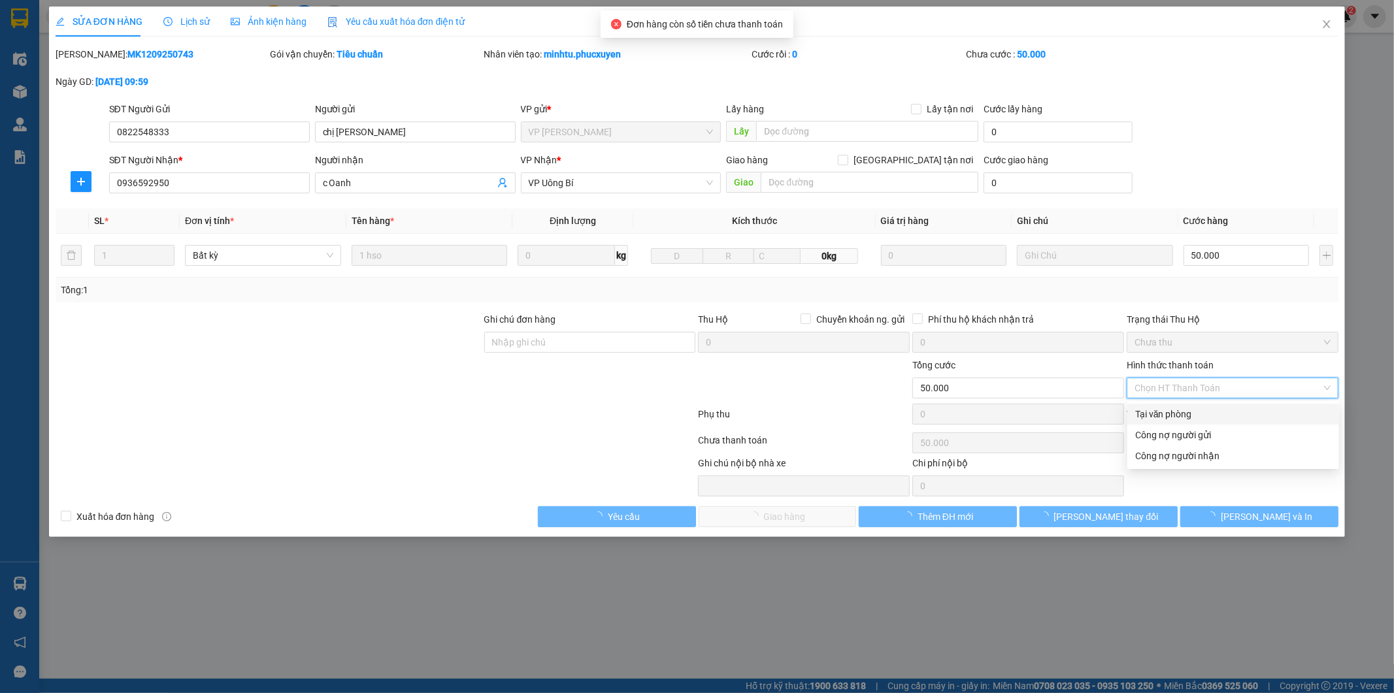
click at [1187, 415] on div "Tại văn phòng" at bounding box center [1233, 414] width 196 height 14
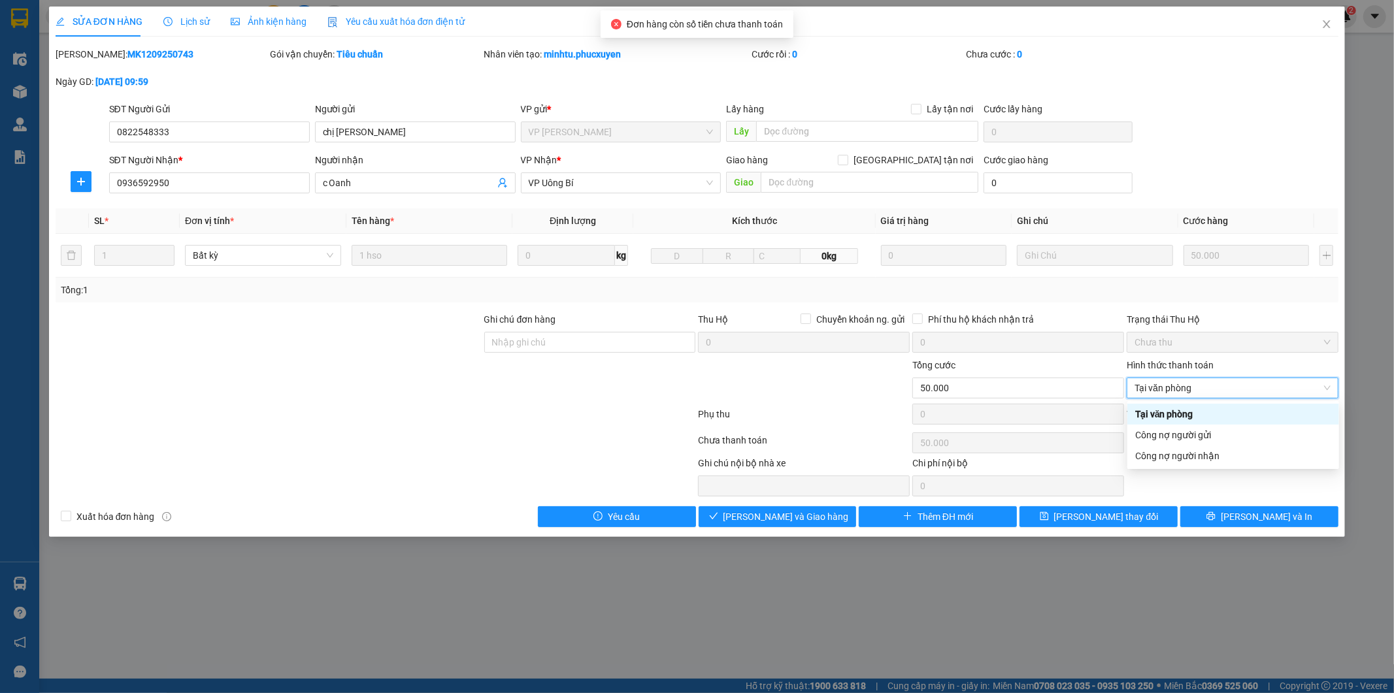
type input "0"
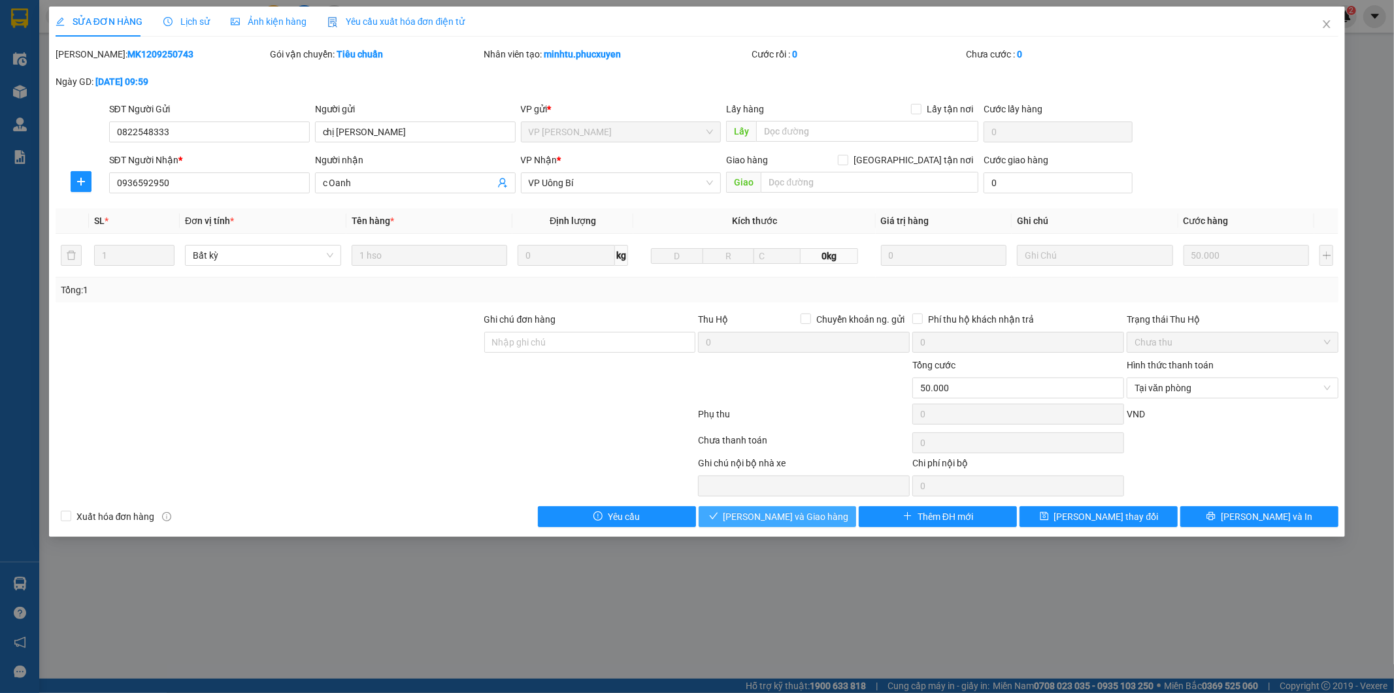
click at [813, 514] on span "[PERSON_NAME] và Giao hàng" at bounding box center [785, 517] width 125 height 14
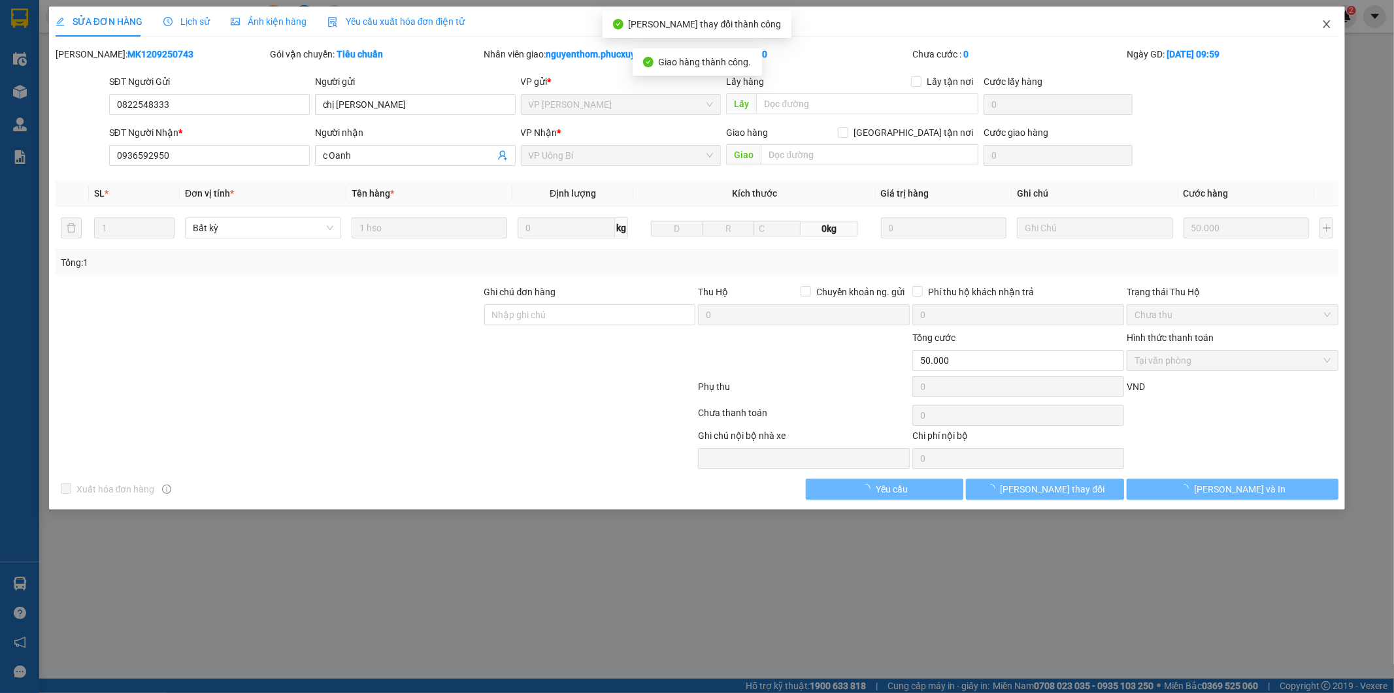
click at [1324, 23] on icon "close" at bounding box center [1326, 24] width 7 height 8
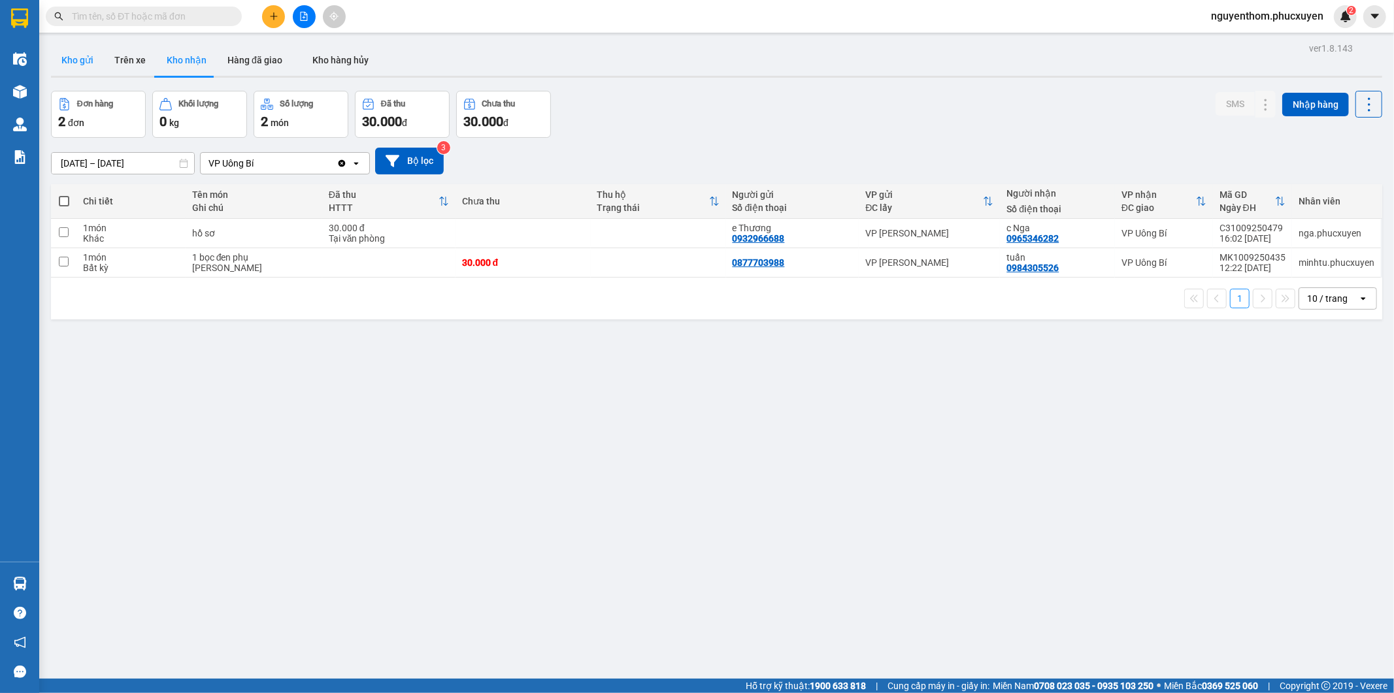
click at [85, 56] on button "Kho gửi" at bounding box center [77, 59] width 53 height 31
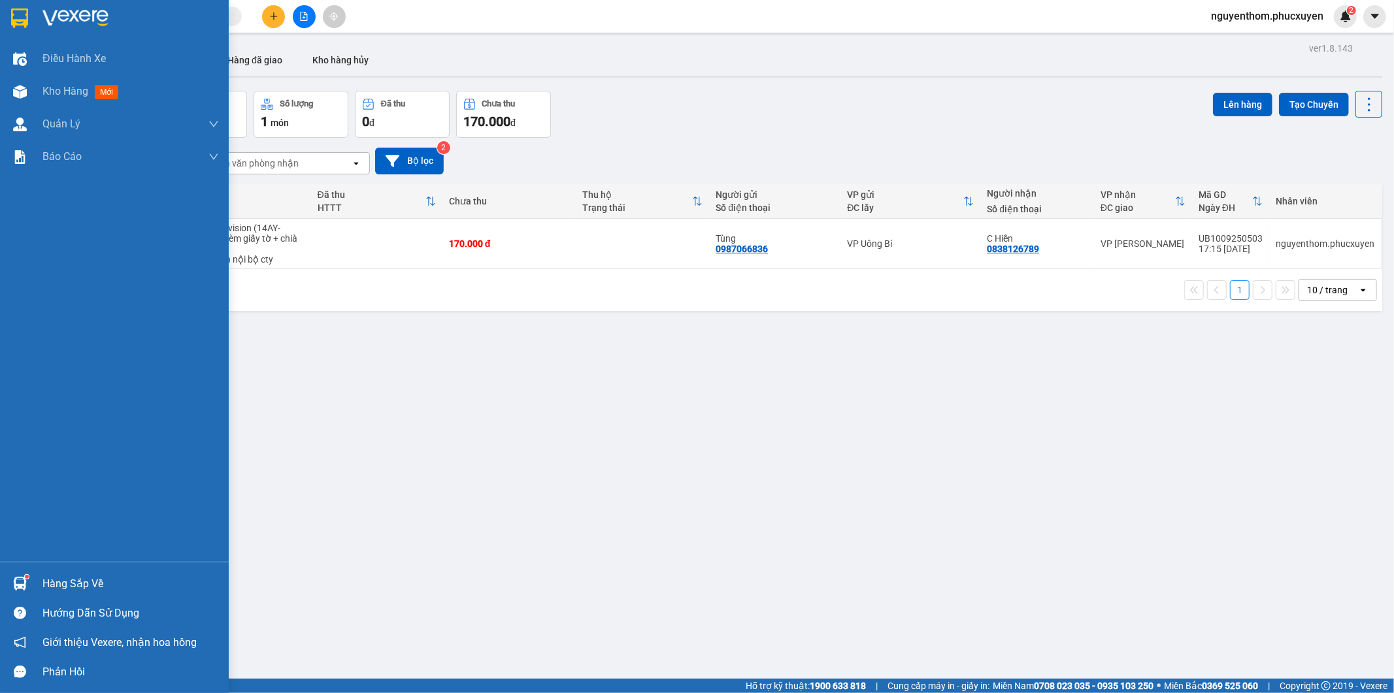
click at [20, 574] on div at bounding box center [19, 583] width 23 height 23
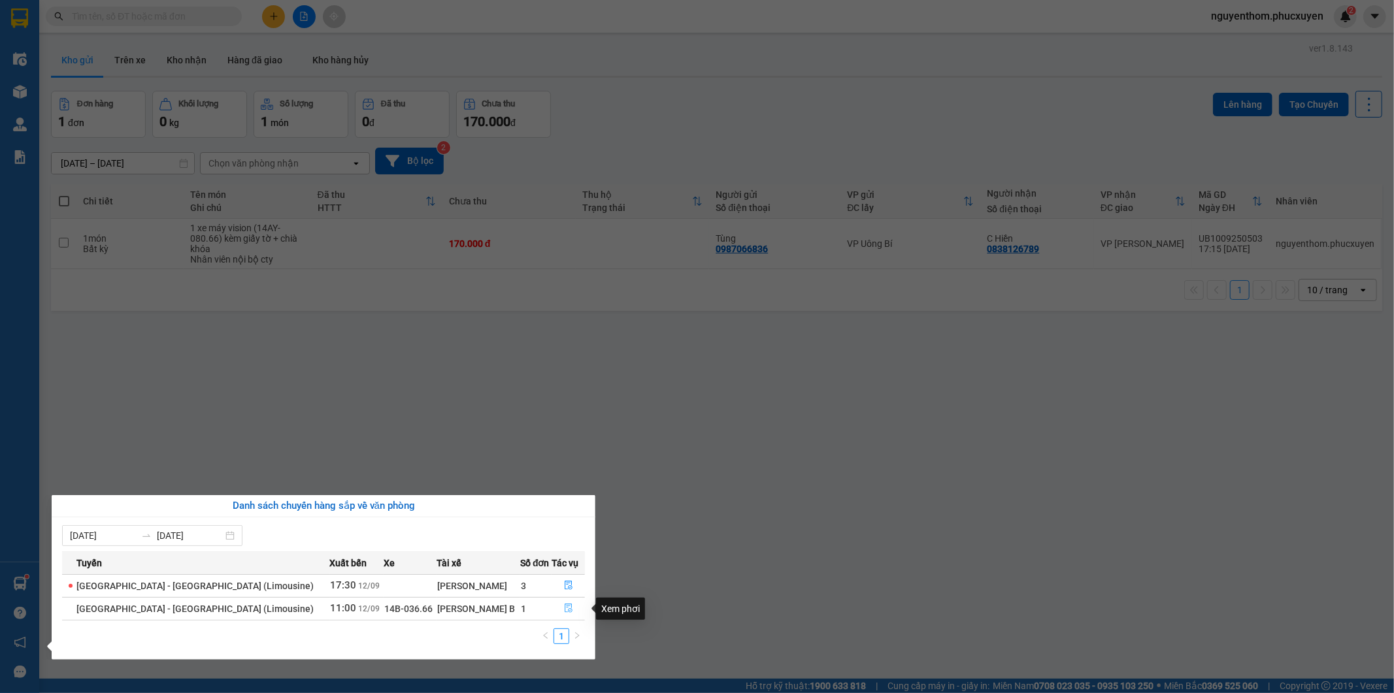
click at [565, 608] on icon "file-done" at bounding box center [568, 608] width 9 height 9
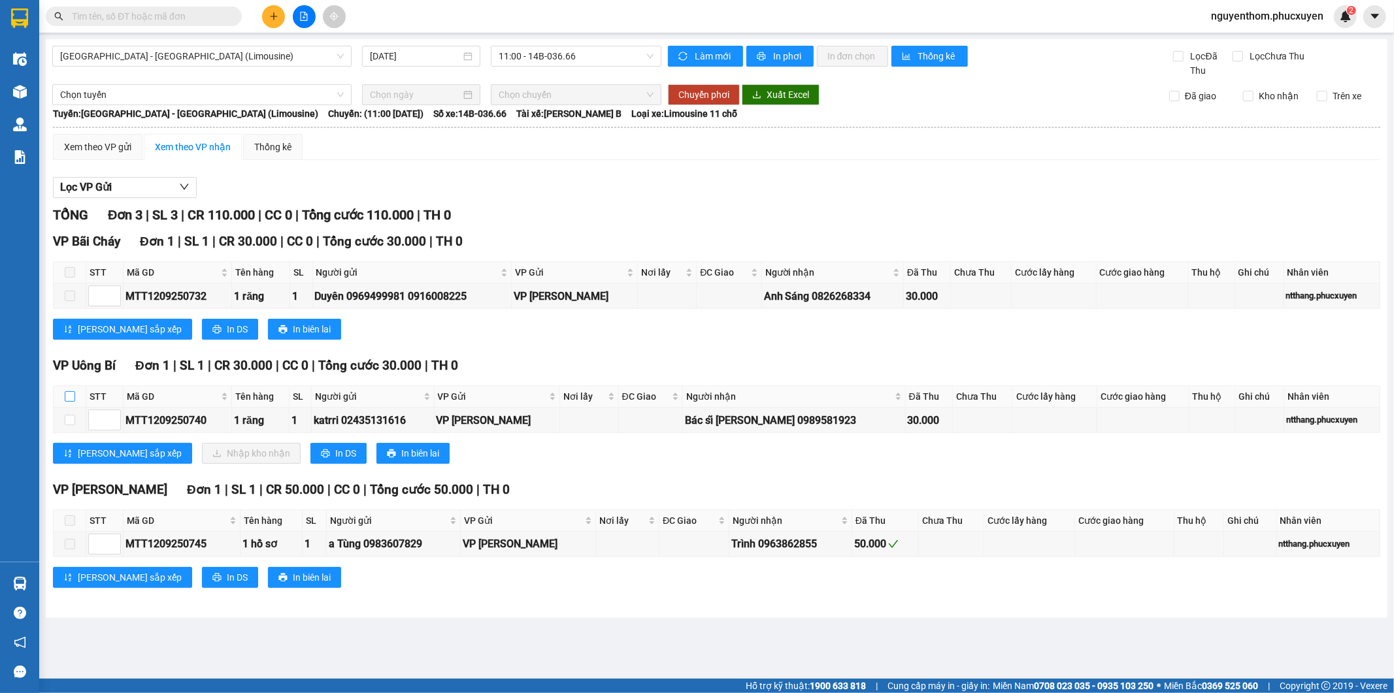
click at [67, 390] on label at bounding box center [70, 396] width 10 height 14
click at [67, 391] on input "checkbox" at bounding box center [70, 396] width 10 height 10
checkbox input "true"
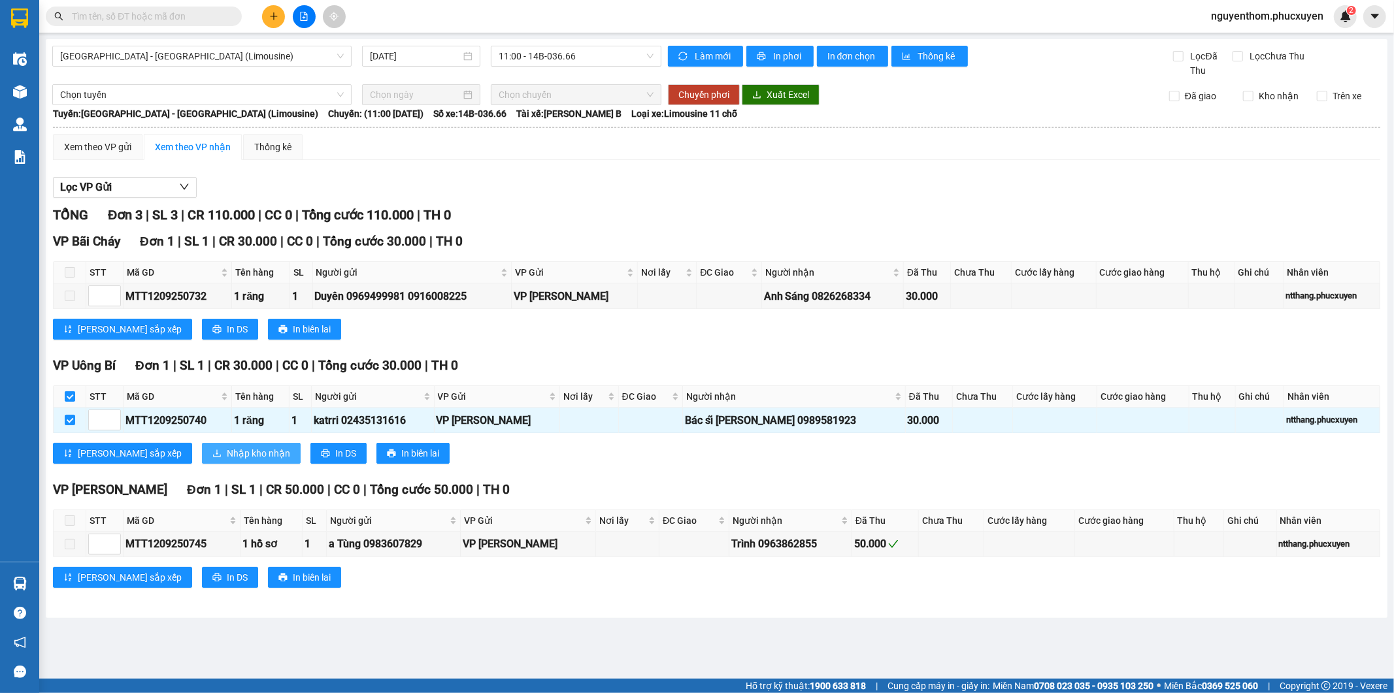
click at [227, 454] on span "Nhập kho nhận" at bounding box center [258, 453] width 63 height 14
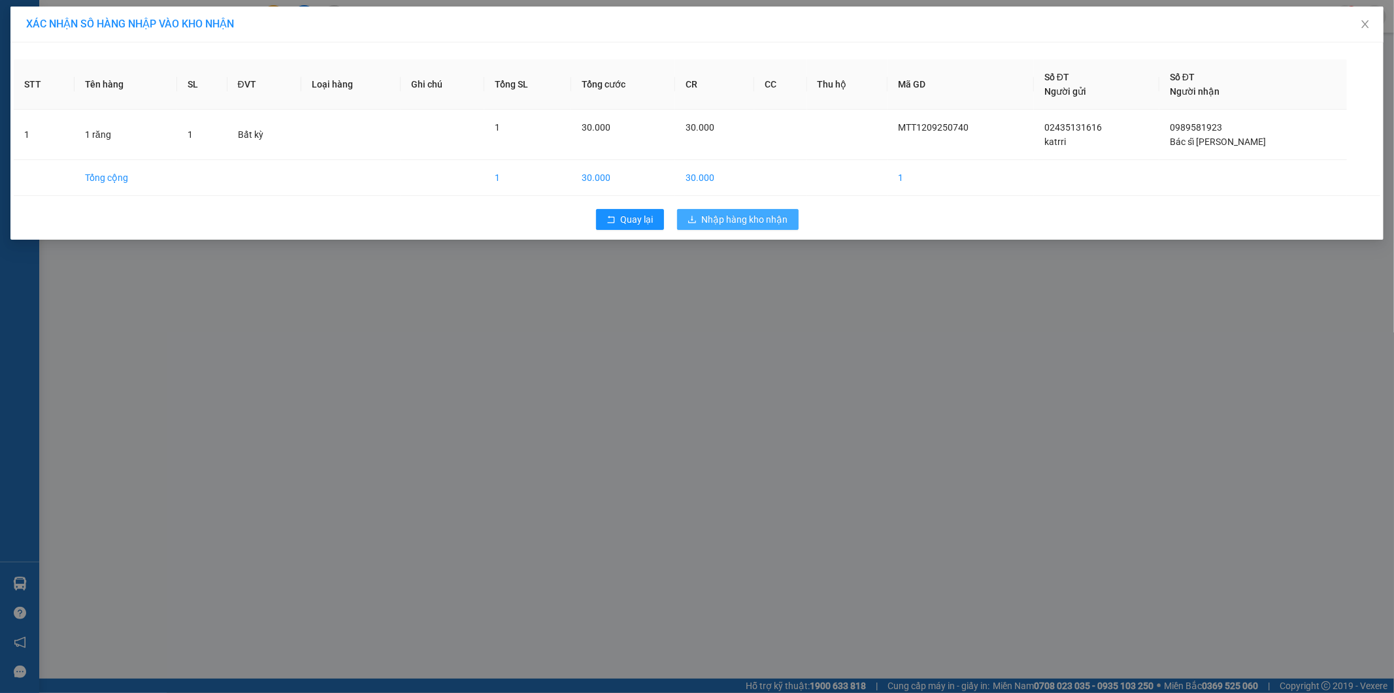
click at [729, 216] on span "Nhập hàng kho nhận" at bounding box center [745, 219] width 86 height 14
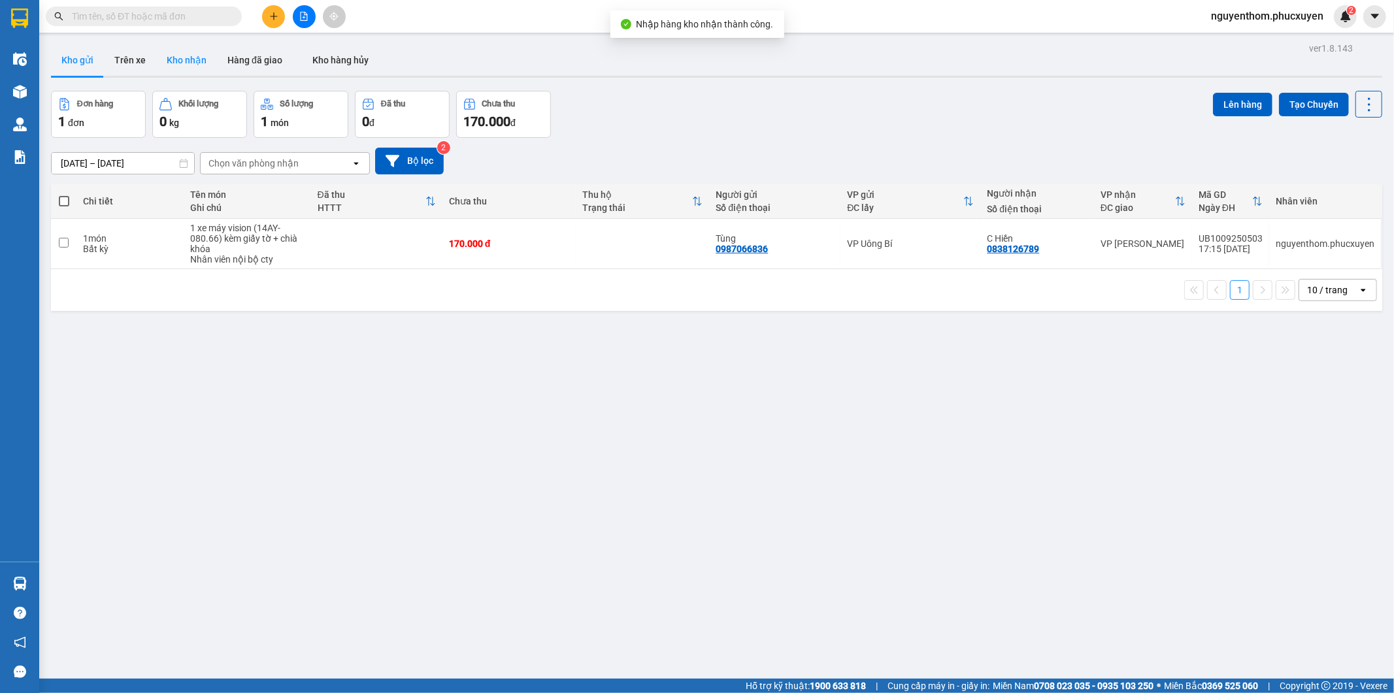
click at [188, 56] on button "Kho nhận" at bounding box center [186, 59] width 61 height 31
